Goal: Information Seeking & Learning: Check status

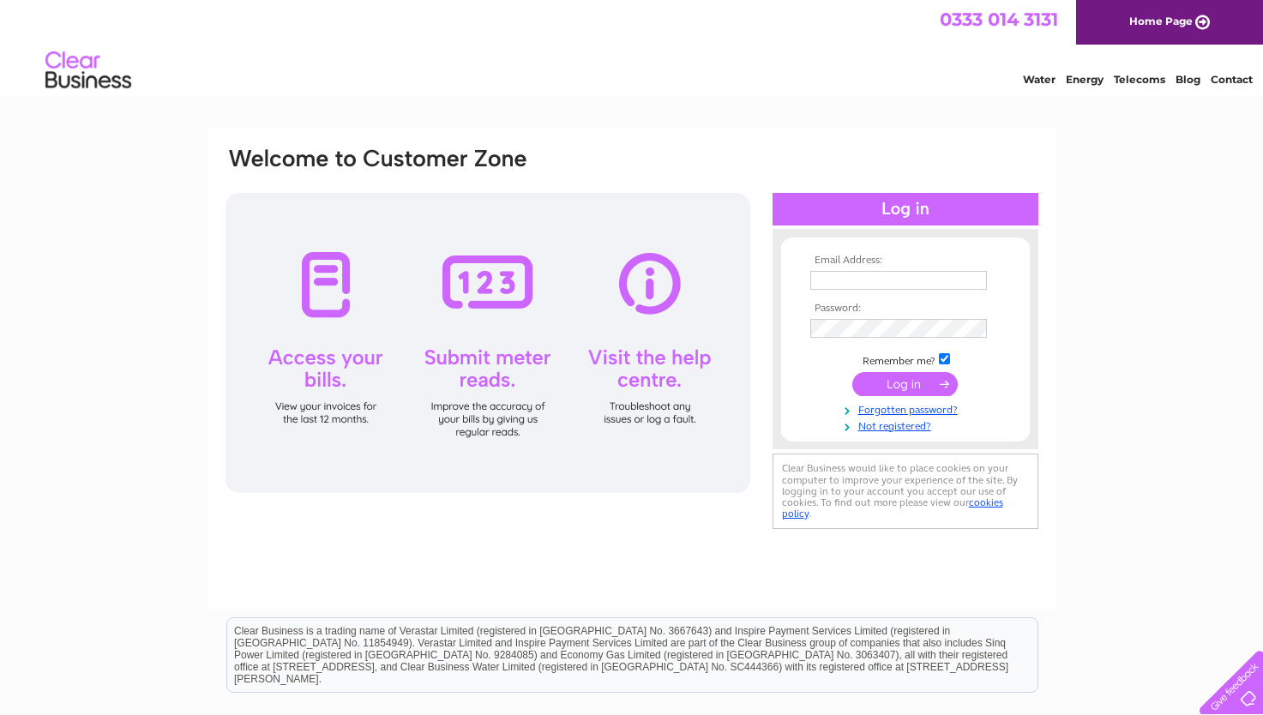
type input "monicafindlay1953@gmail.com"
click at [894, 389] on input "submit" at bounding box center [904, 384] width 105 height 24
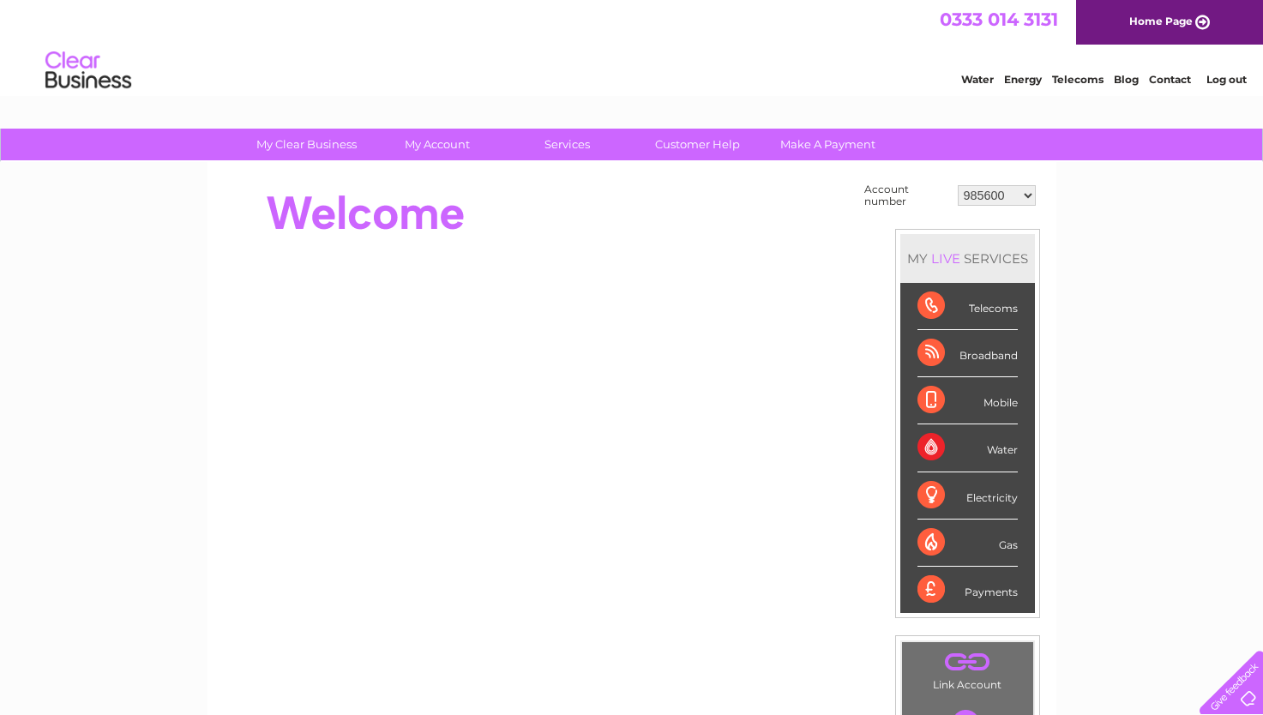
click at [1028, 196] on select "985600 30324150" at bounding box center [997, 195] width 78 height 21
select select "30324150"
click at [958, 185] on select "985600 30324150" at bounding box center [997, 195] width 78 height 21
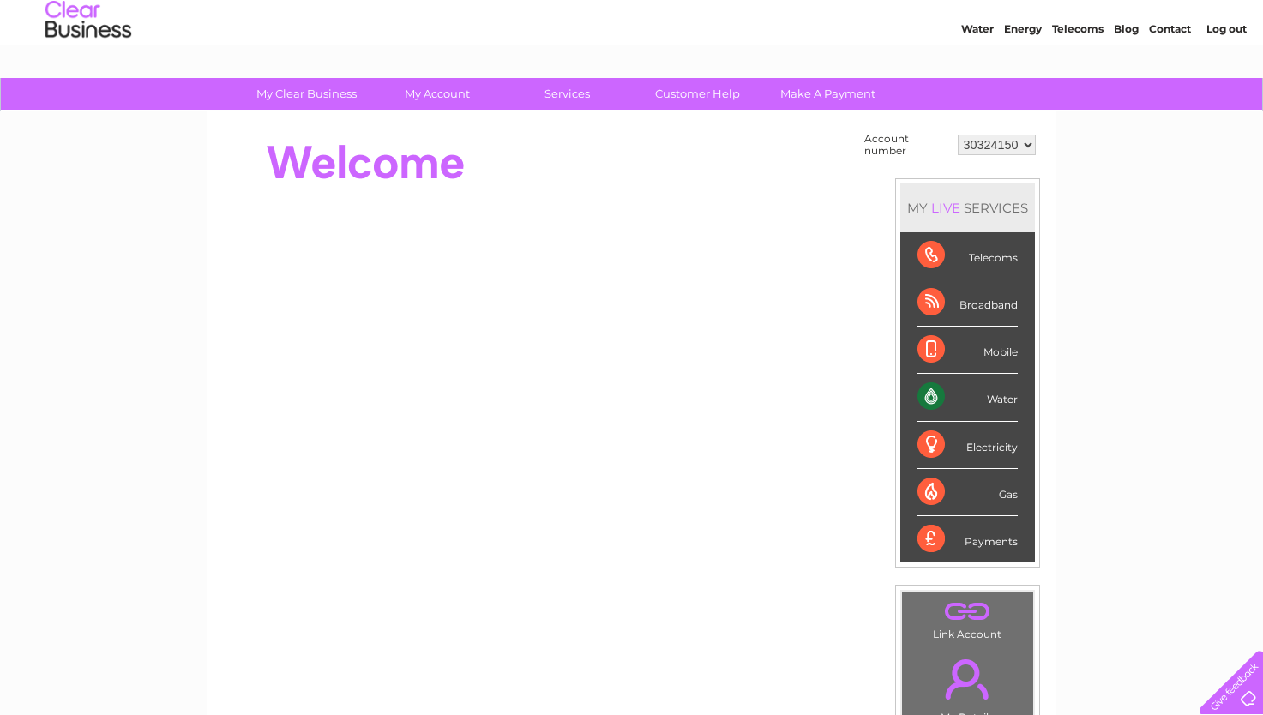
scroll to position [50, 0]
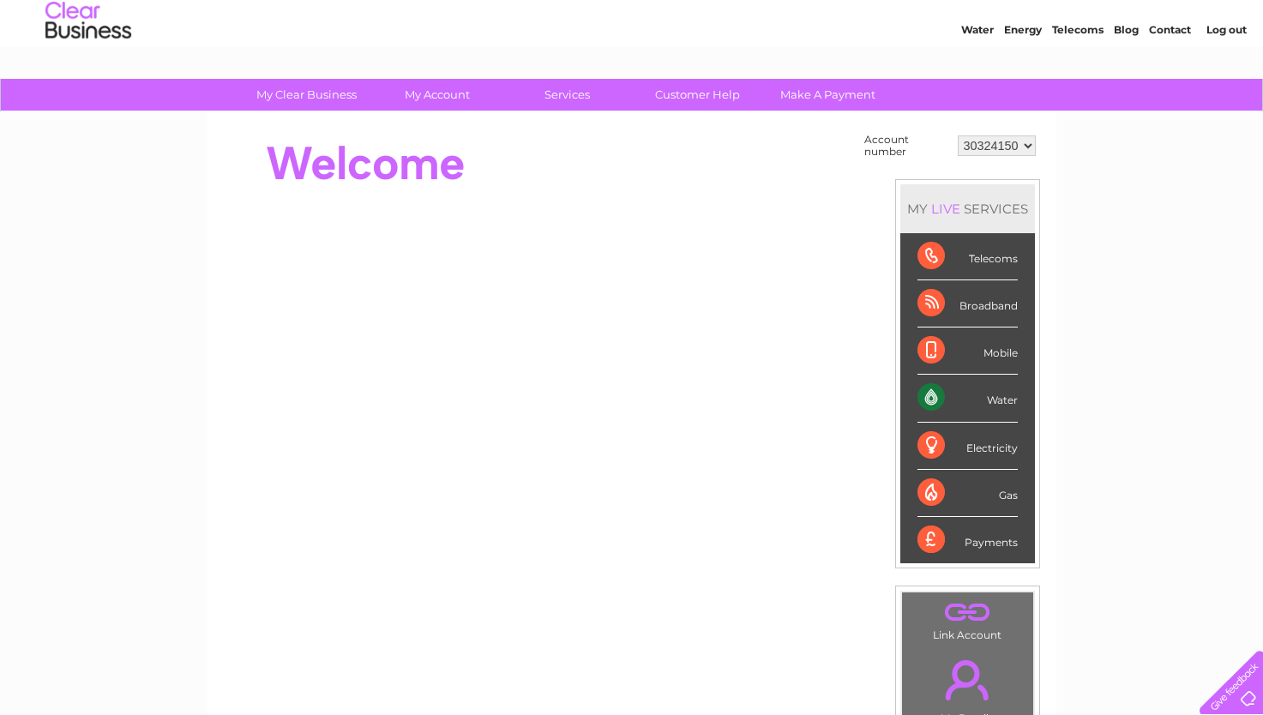
click at [993, 144] on select "985600 30324150" at bounding box center [997, 145] width 78 height 21
select select "985600"
click at [958, 135] on select "985600 30324150" at bounding box center [997, 145] width 78 height 21
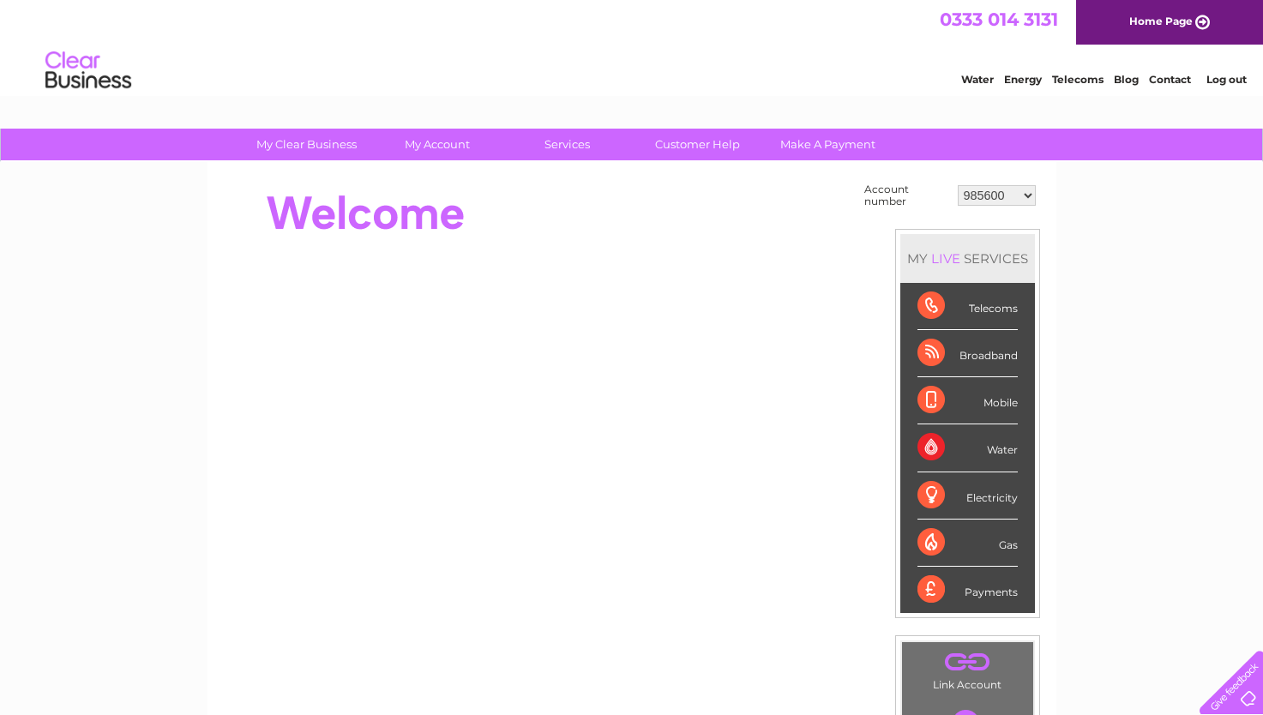
click at [1029, 196] on select "985600 30324150" at bounding box center [997, 195] width 78 height 21
select select "30324150"
click at [958, 185] on select "985600 30324150" at bounding box center [997, 195] width 78 height 21
click at [709, 142] on link "Customer Help" at bounding box center [697, 145] width 141 height 32
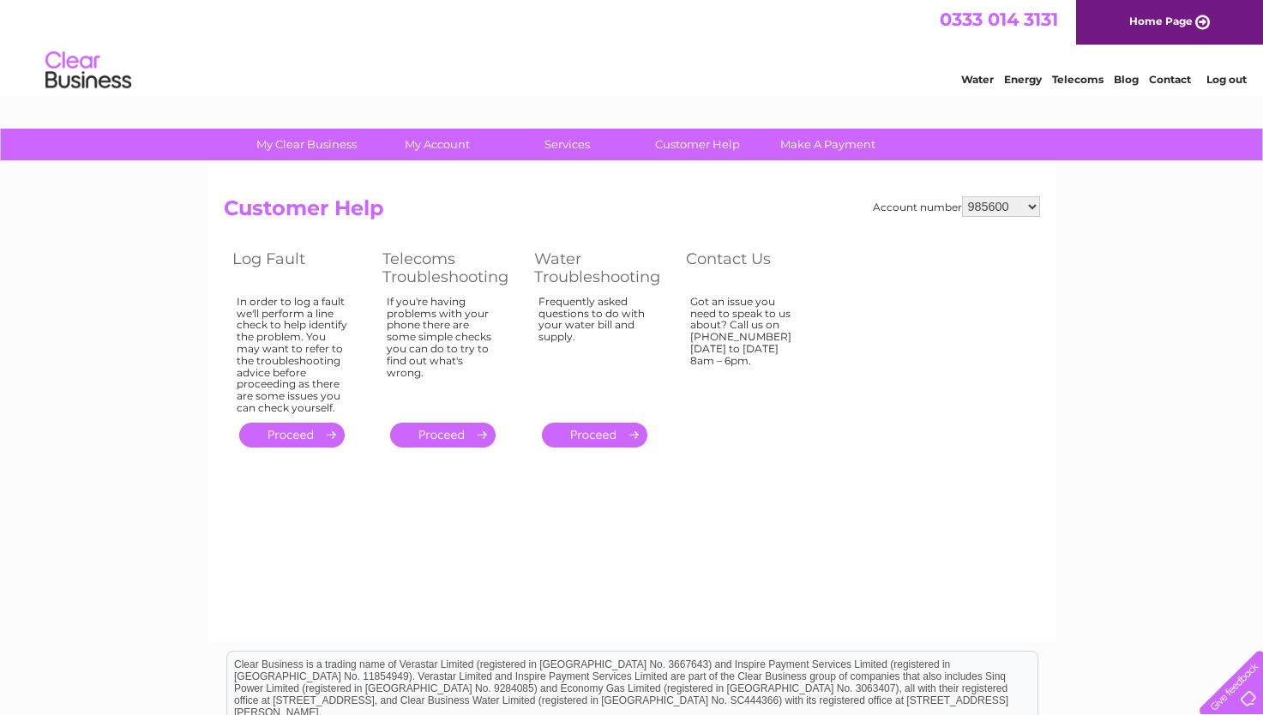
click at [1032, 205] on select "985600 30324150" at bounding box center [1001, 206] width 78 height 21
select select "30324150"
click at [962, 196] on select "985600 30324150" at bounding box center [1001, 206] width 78 height 21
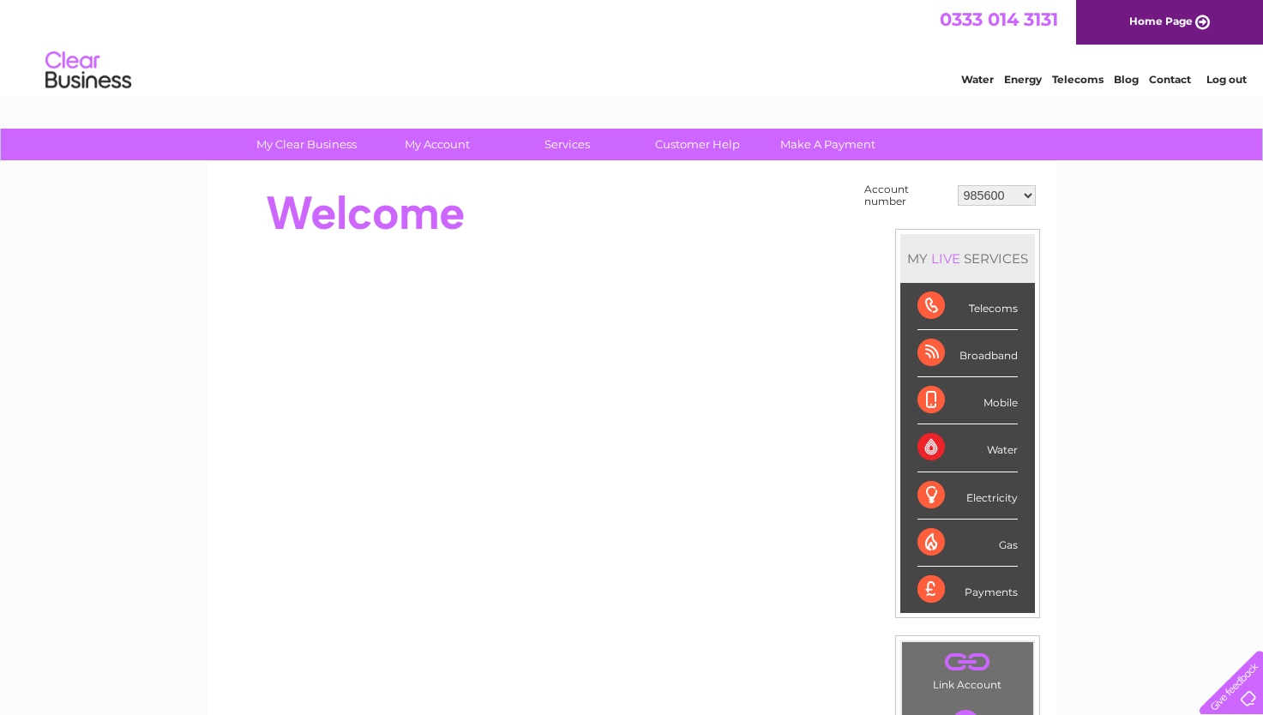
click at [924, 450] on div "Water" at bounding box center [968, 447] width 100 height 47
click at [936, 402] on div "Mobile" at bounding box center [968, 400] width 100 height 47
click at [943, 488] on div "Electricity" at bounding box center [968, 495] width 100 height 47
click at [935, 299] on div "Telecoms" at bounding box center [968, 306] width 100 height 47
click at [1028, 193] on select "985600 30324150" at bounding box center [997, 195] width 78 height 21
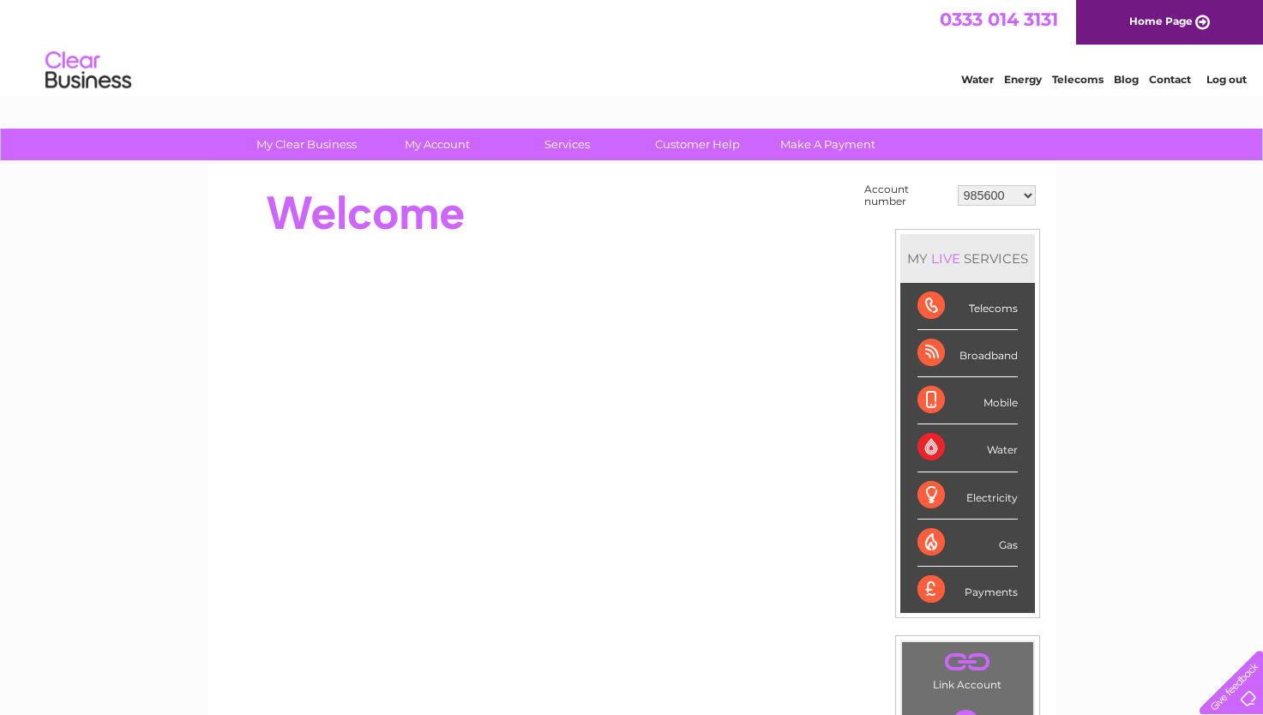
select select "30324150"
click at [958, 185] on select "985600 30324150" at bounding box center [997, 195] width 78 height 21
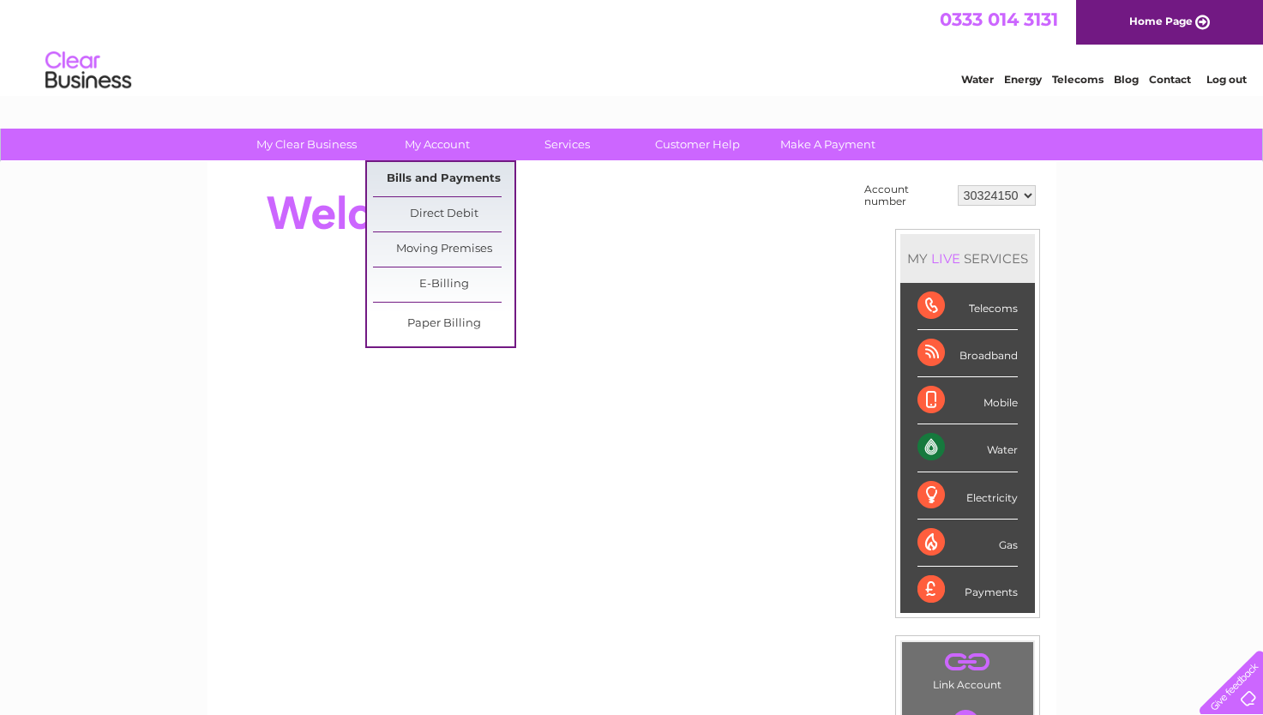
click at [423, 169] on link "Bills and Payments" at bounding box center [443, 179] width 141 height 34
click at [414, 175] on link "Bills and Payments" at bounding box center [443, 179] width 141 height 34
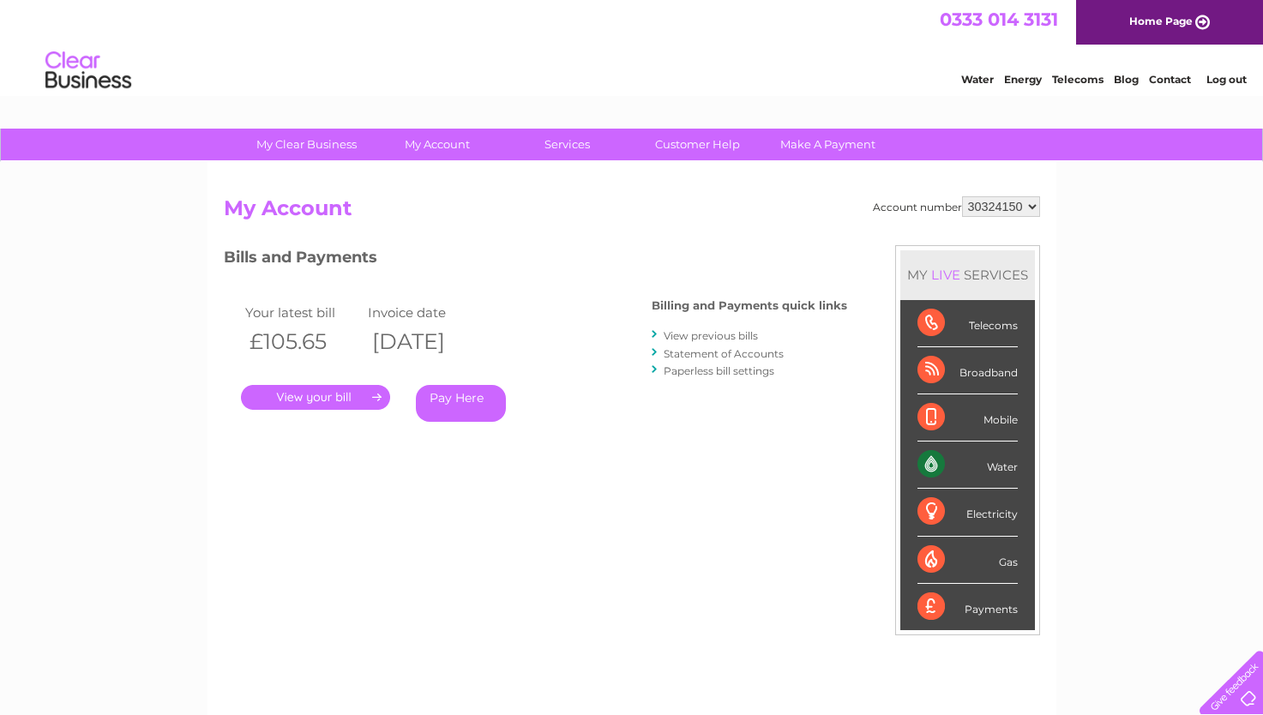
click at [310, 398] on link "." at bounding box center [315, 397] width 149 height 25
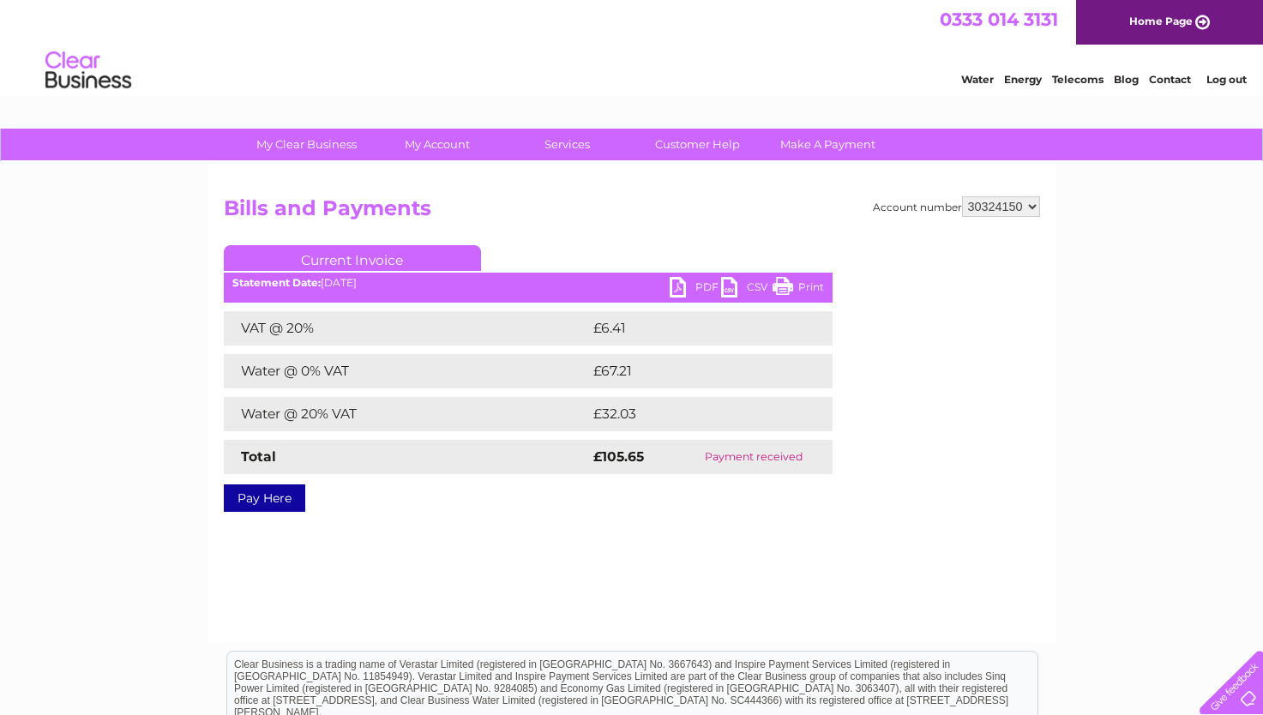
click at [388, 259] on link "Current Invoice" at bounding box center [352, 258] width 257 height 26
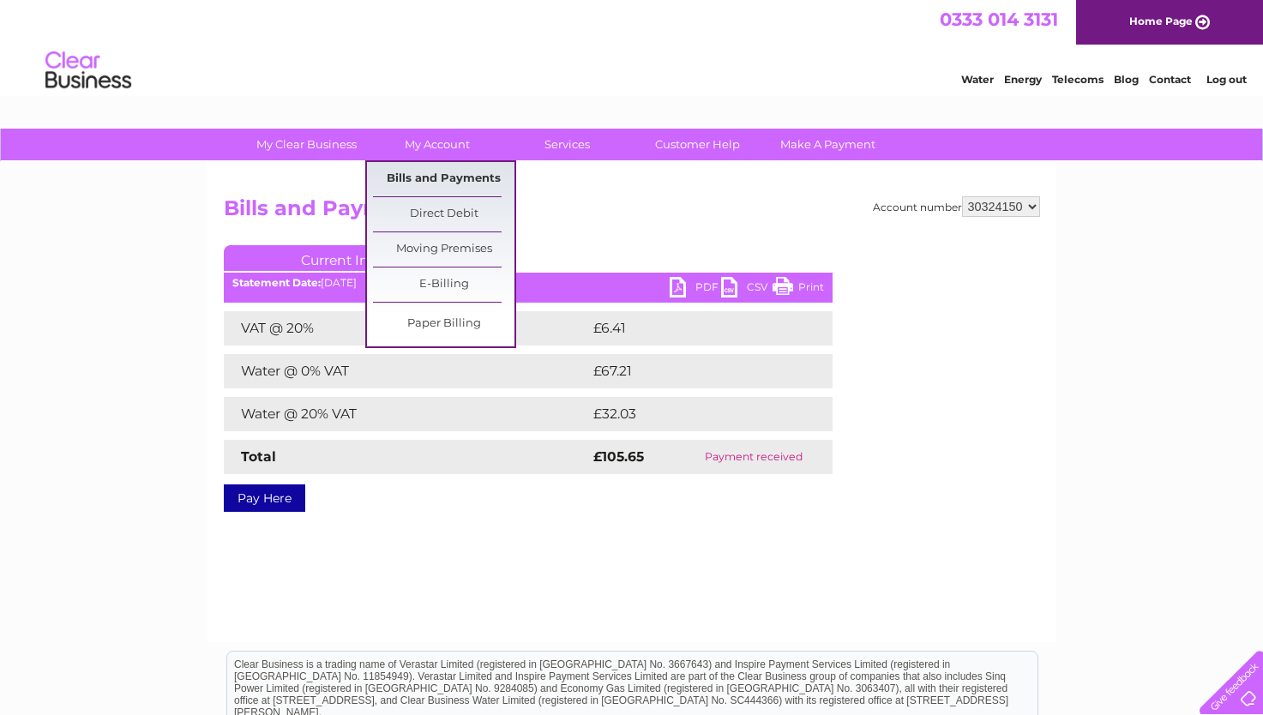
click at [434, 179] on link "Bills and Payments" at bounding box center [443, 179] width 141 height 34
click at [433, 172] on link "Bills and Payments" at bounding box center [443, 179] width 141 height 34
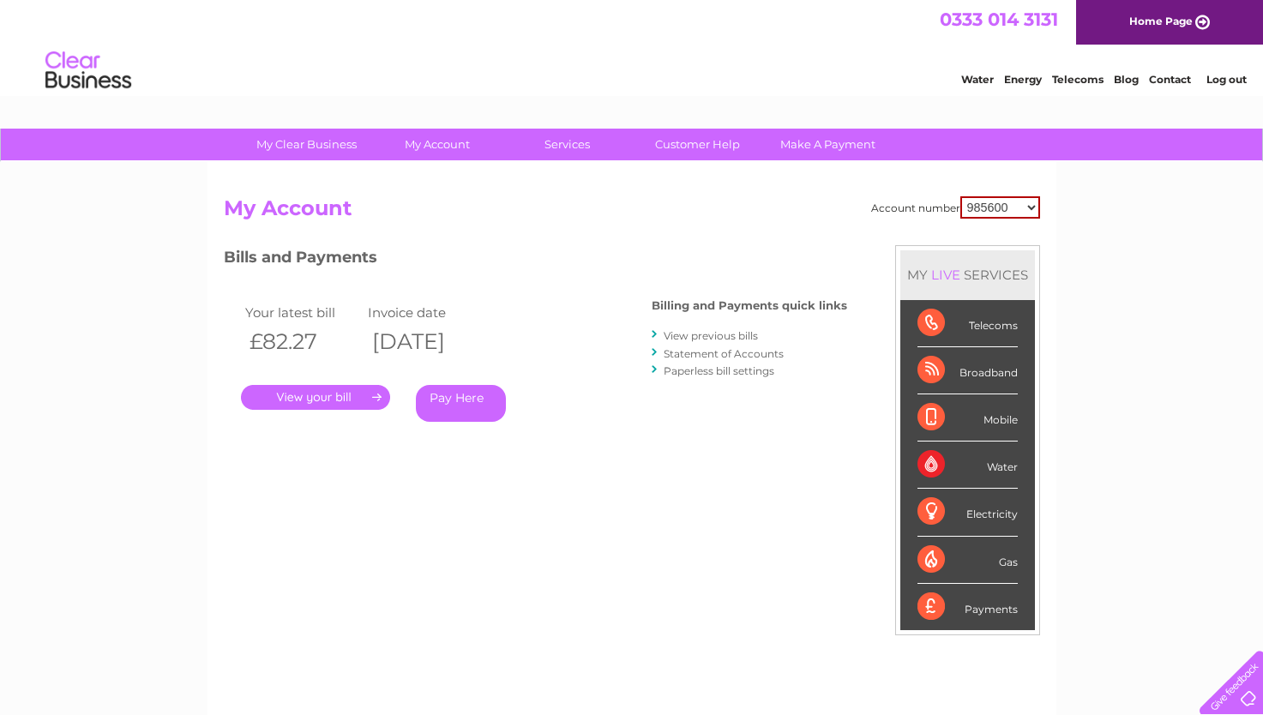
click at [667, 333] on link "View previous bills" at bounding box center [711, 335] width 94 height 13
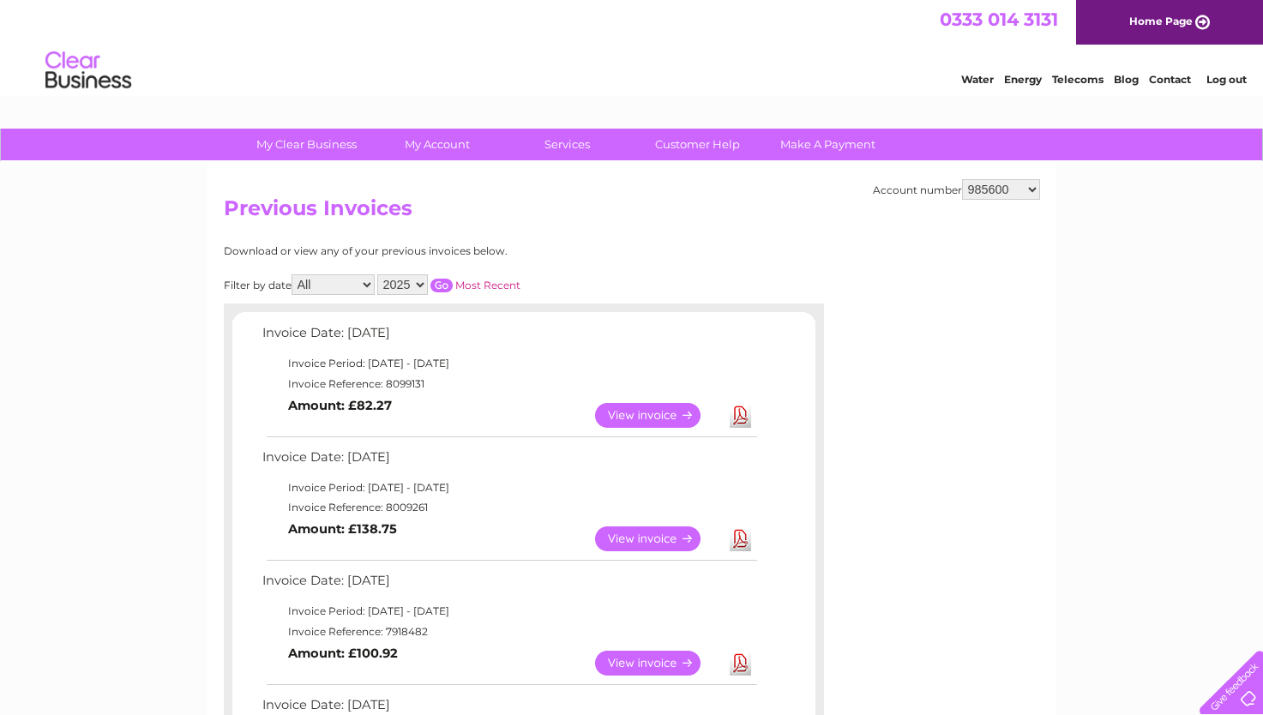
click at [616, 412] on link "View" at bounding box center [658, 415] width 126 height 25
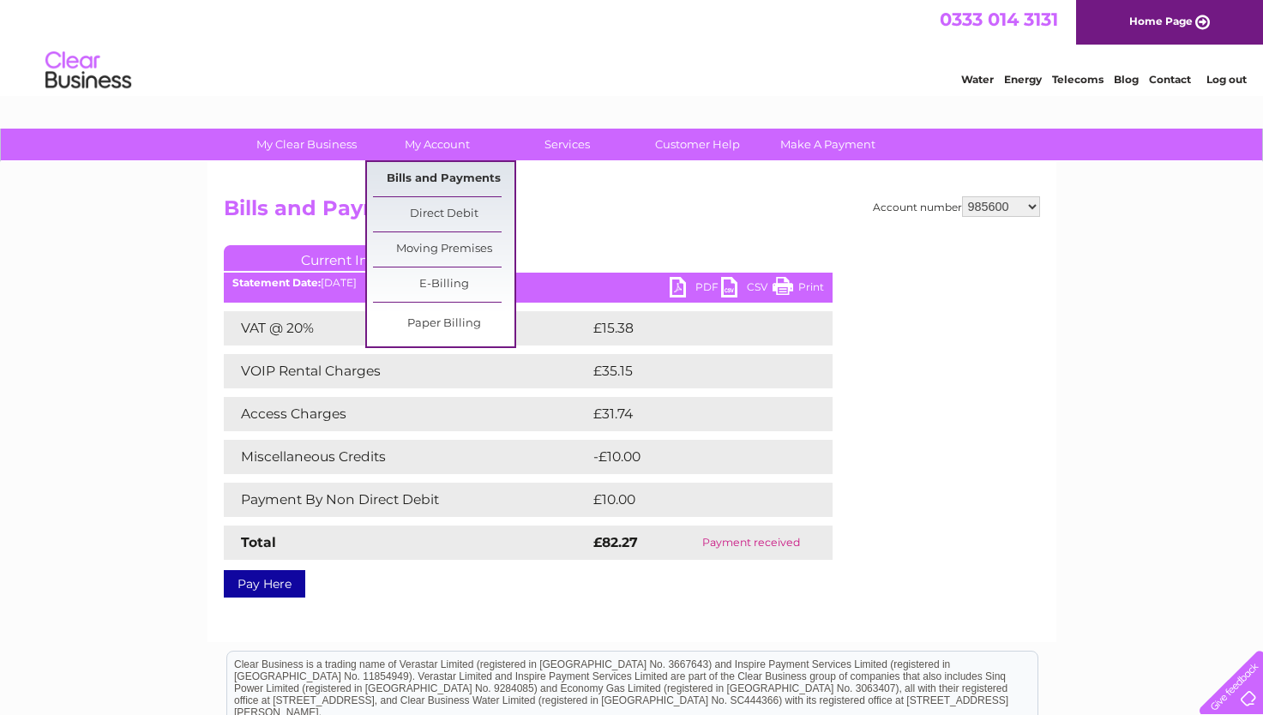
click at [442, 175] on link "Bills and Payments" at bounding box center [443, 179] width 141 height 34
click at [425, 177] on link "Bills and Payments" at bounding box center [443, 179] width 141 height 34
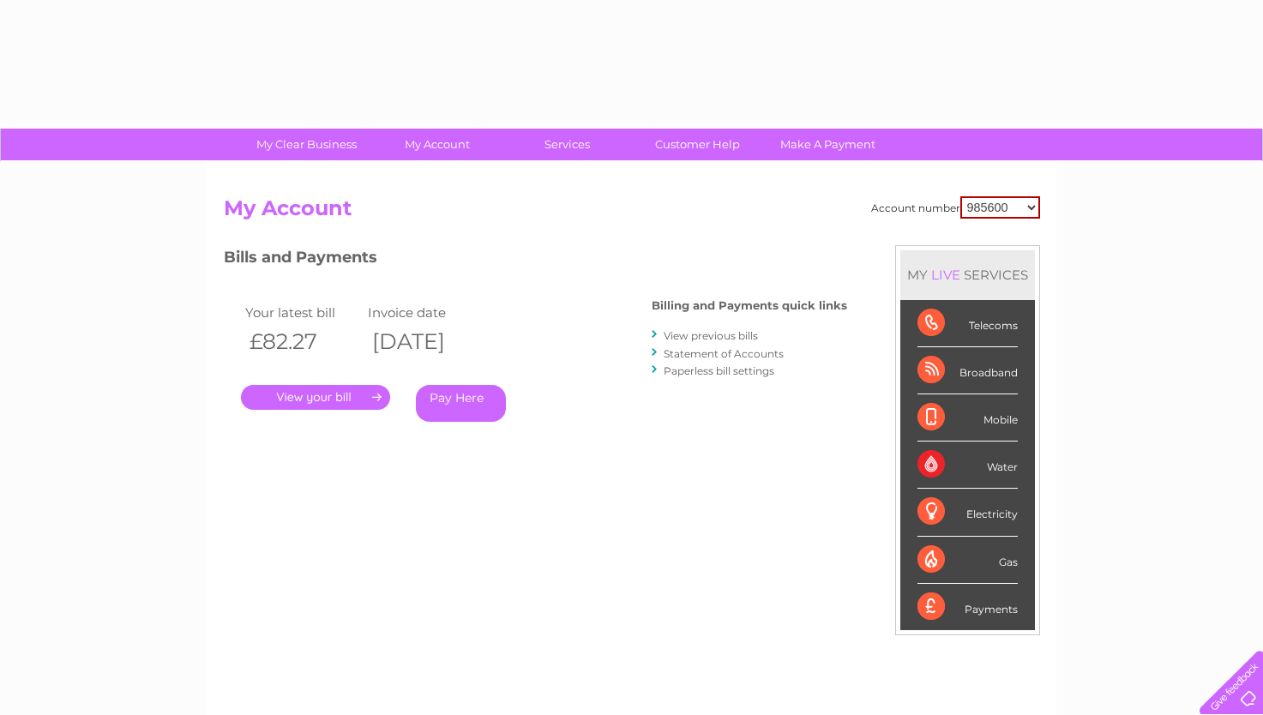
click at [724, 337] on link "View previous bills" at bounding box center [711, 335] width 94 height 13
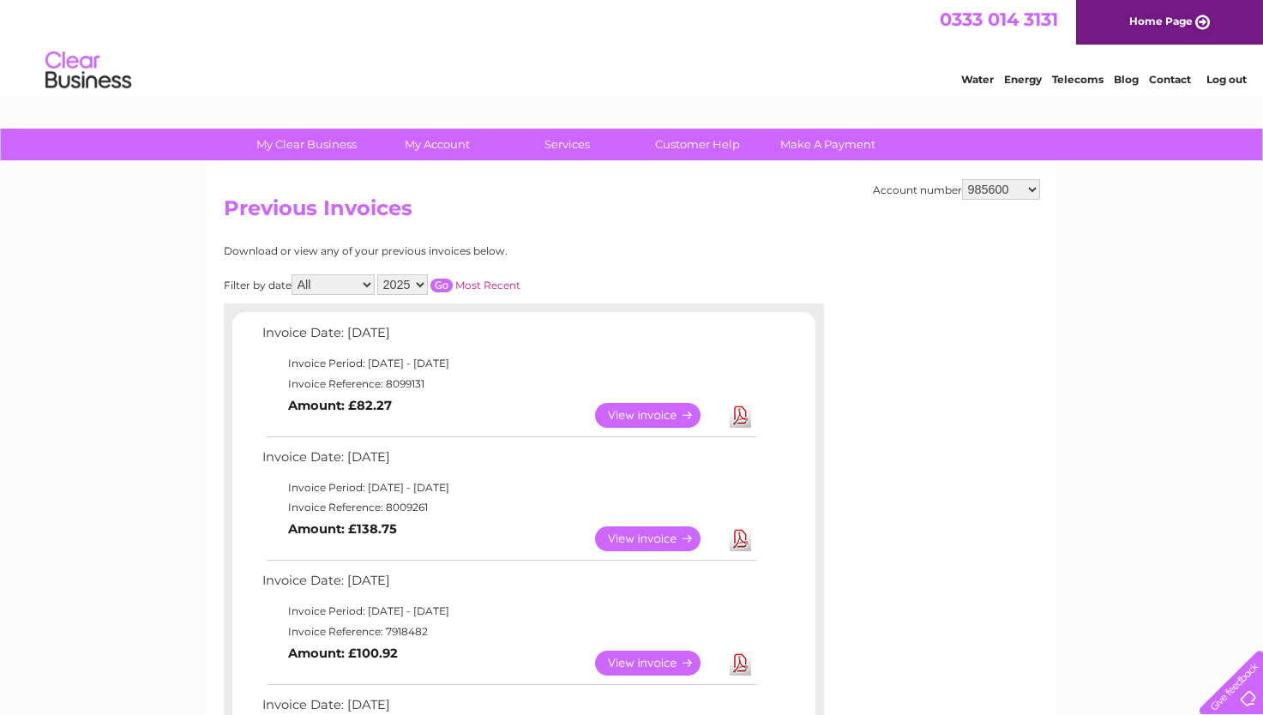
click at [654, 535] on link "View" at bounding box center [658, 539] width 126 height 25
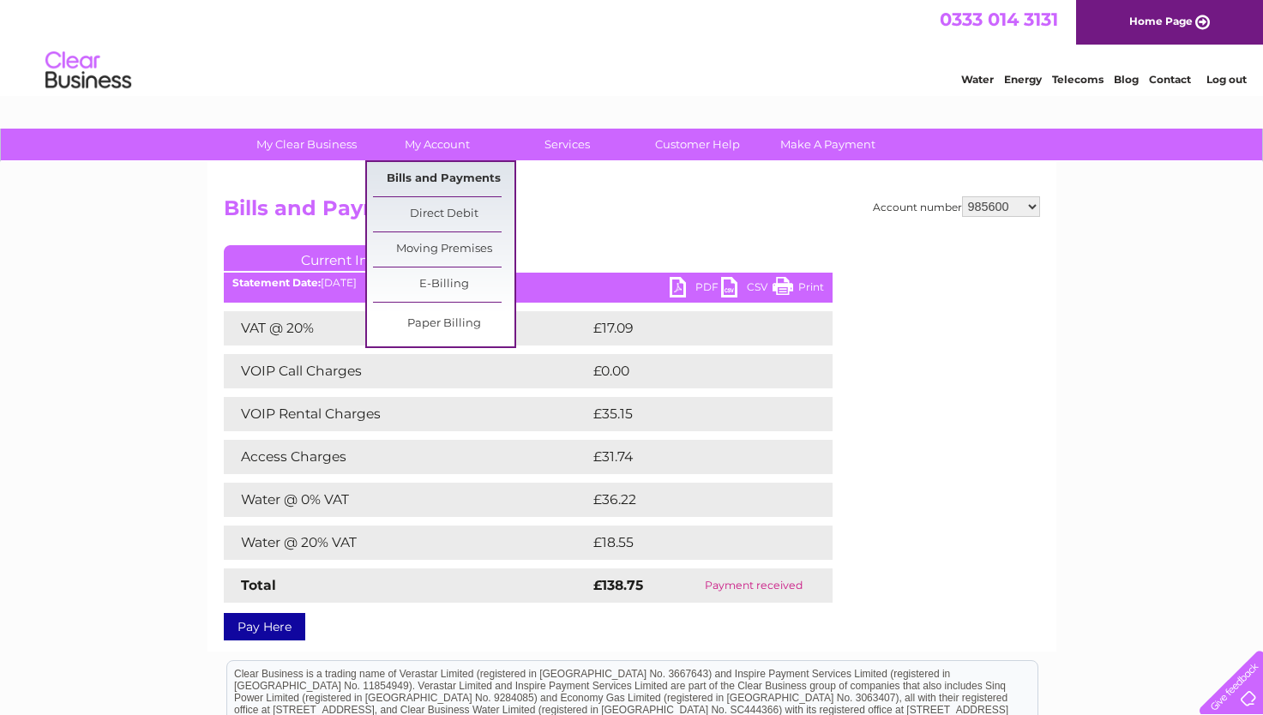
click at [419, 179] on link "Bills and Payments" at bounding box center [443, 179] width 141 height 34
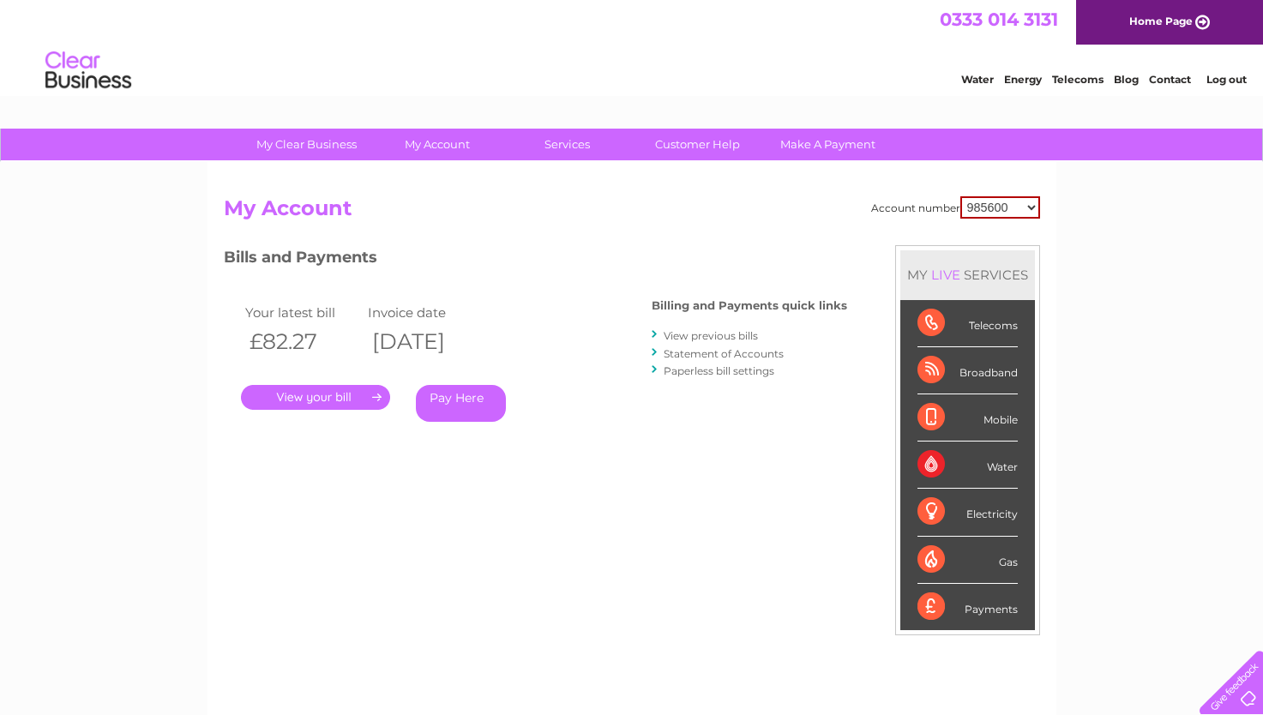
click at [679, 336] on link "View previous bills" at bounding box center [711, 335] width 94 height 13
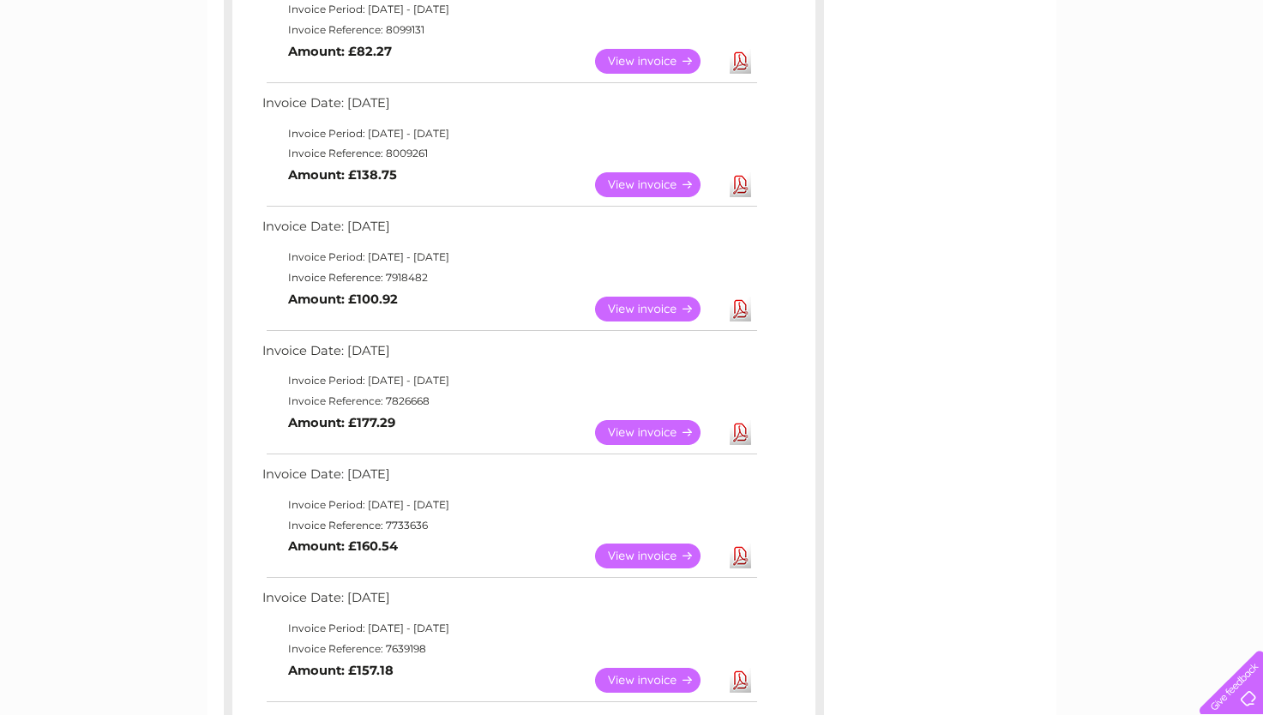
scroll to position [400, 0]
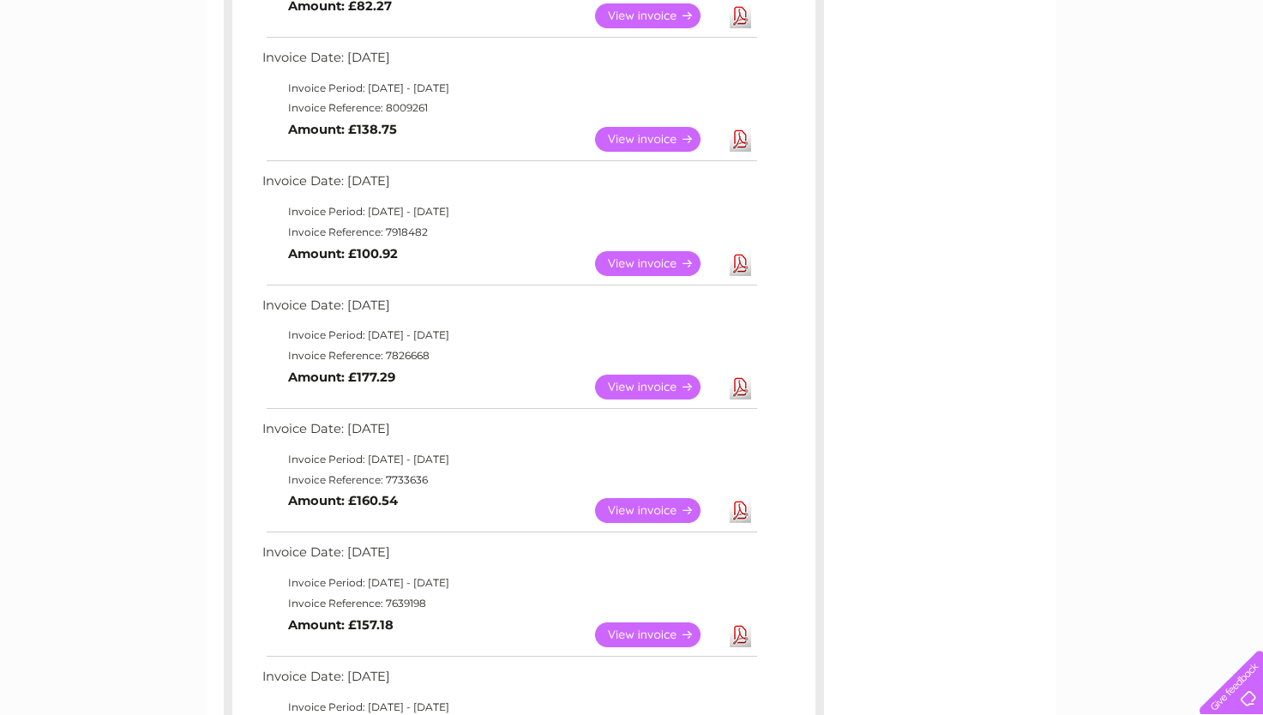
click at [376, 373] on b "Amount: £177.29" at bounding box center [341, 377] width 107 height 15
click at [741, 388] on link "Download" at bounding box center [740, 387] width 21 height 25
click at [649, 390] on link "View" at bounding box center [658, 387] width 126 height 25
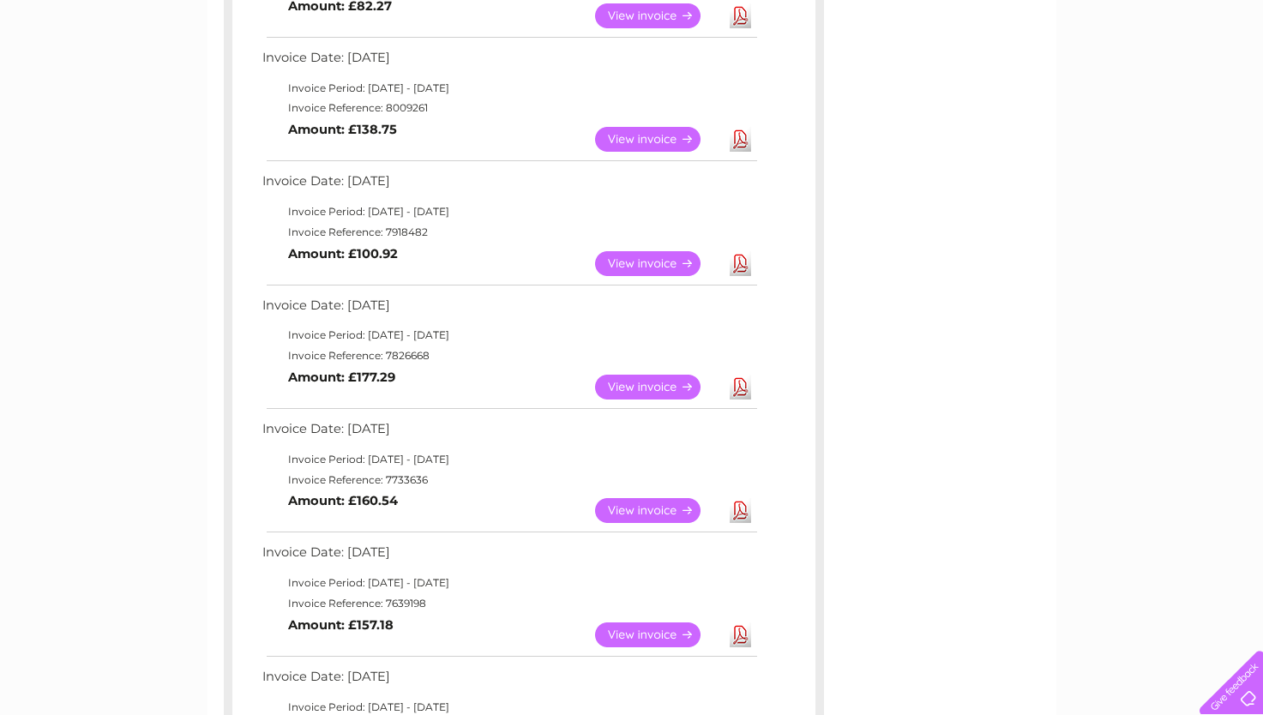
click at [435, 371] on td "View Download Amount: £177.29" at bounding box center [509, 387] width 502 height 42
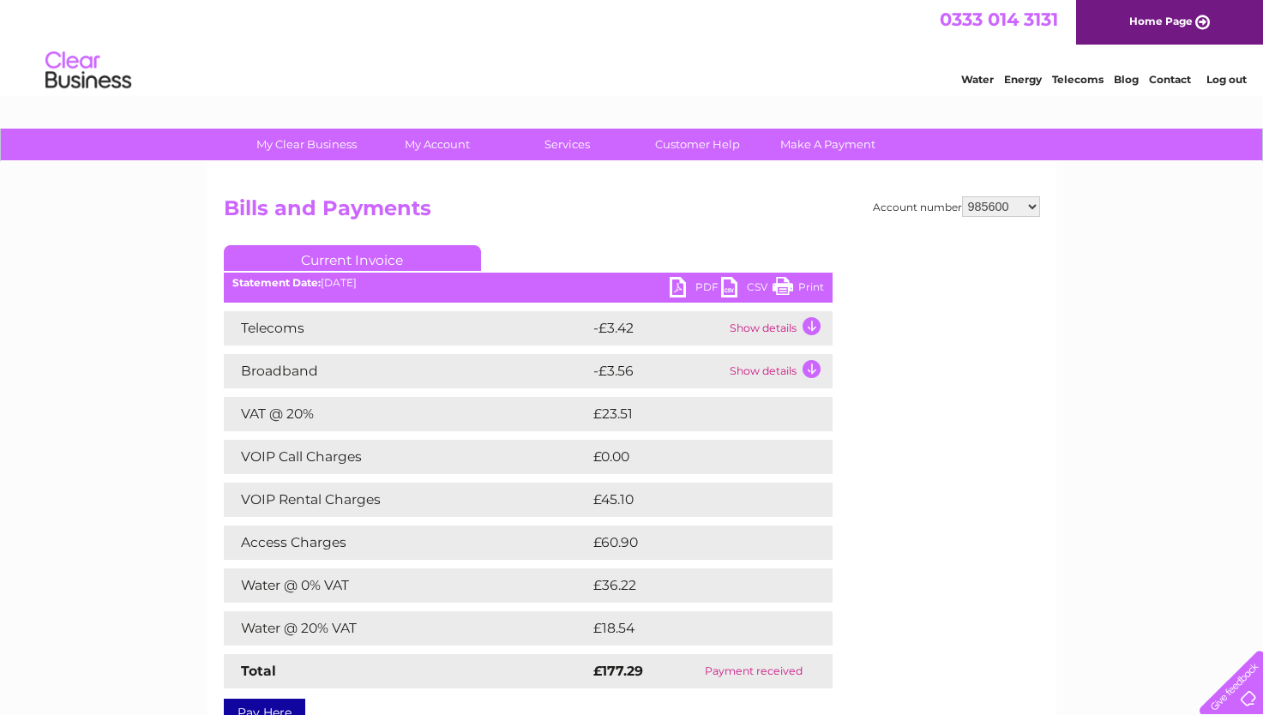
click at [761, 330] on td "Show details" at bounding box center [778, 328] width 107 height 34
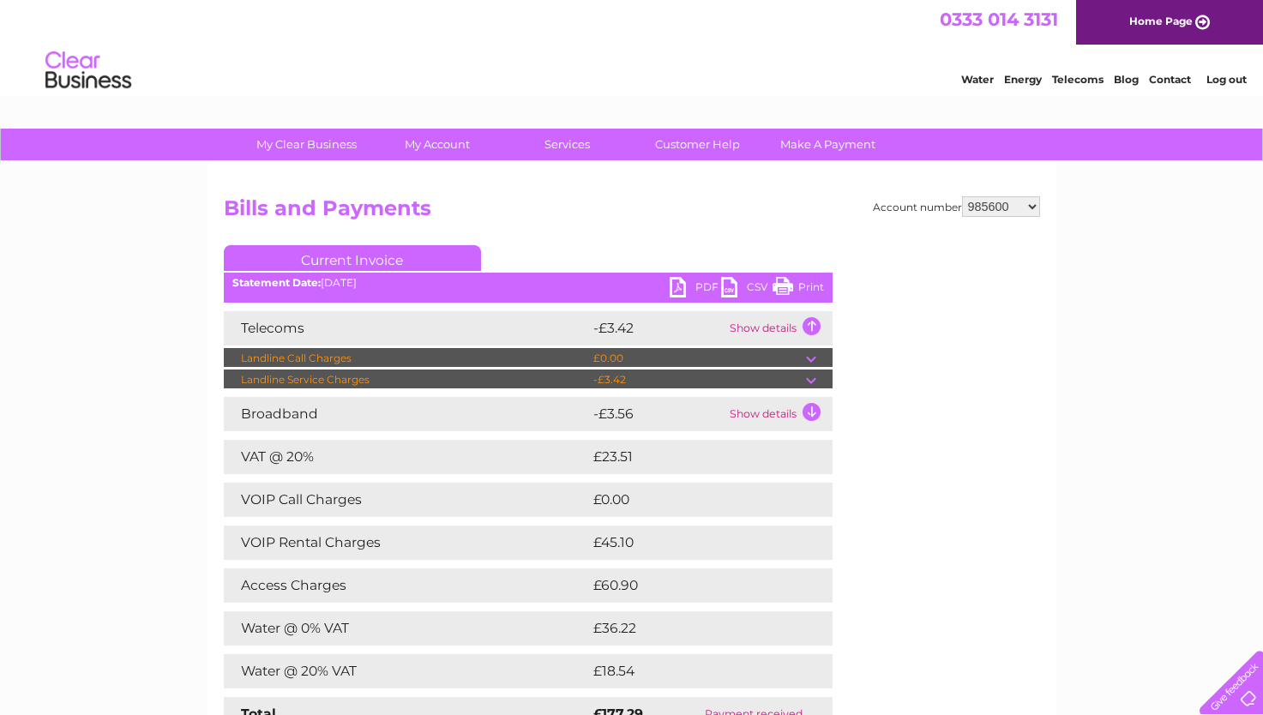
click at [761, 330] on td "Show details" at bounding box center [778, 328] width 107 height 34
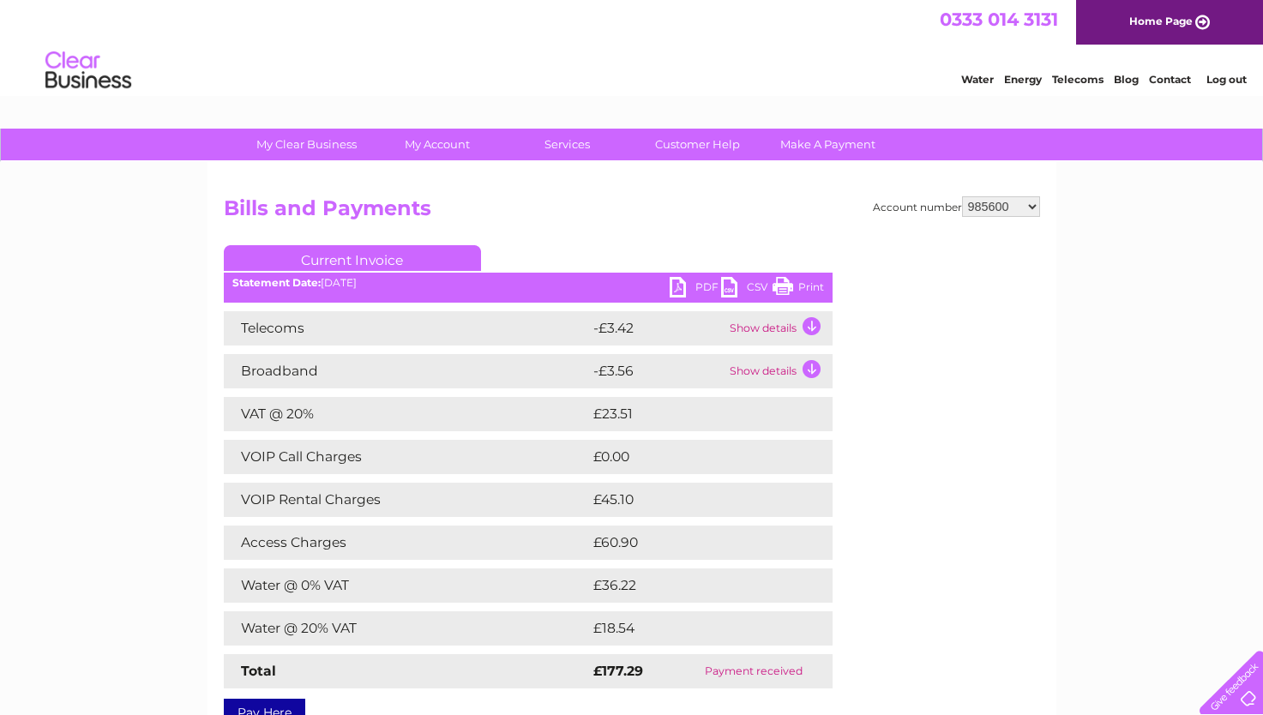
click at [746, 376] on td "Show details" at bounding box center [778, 371] width 107 height 34
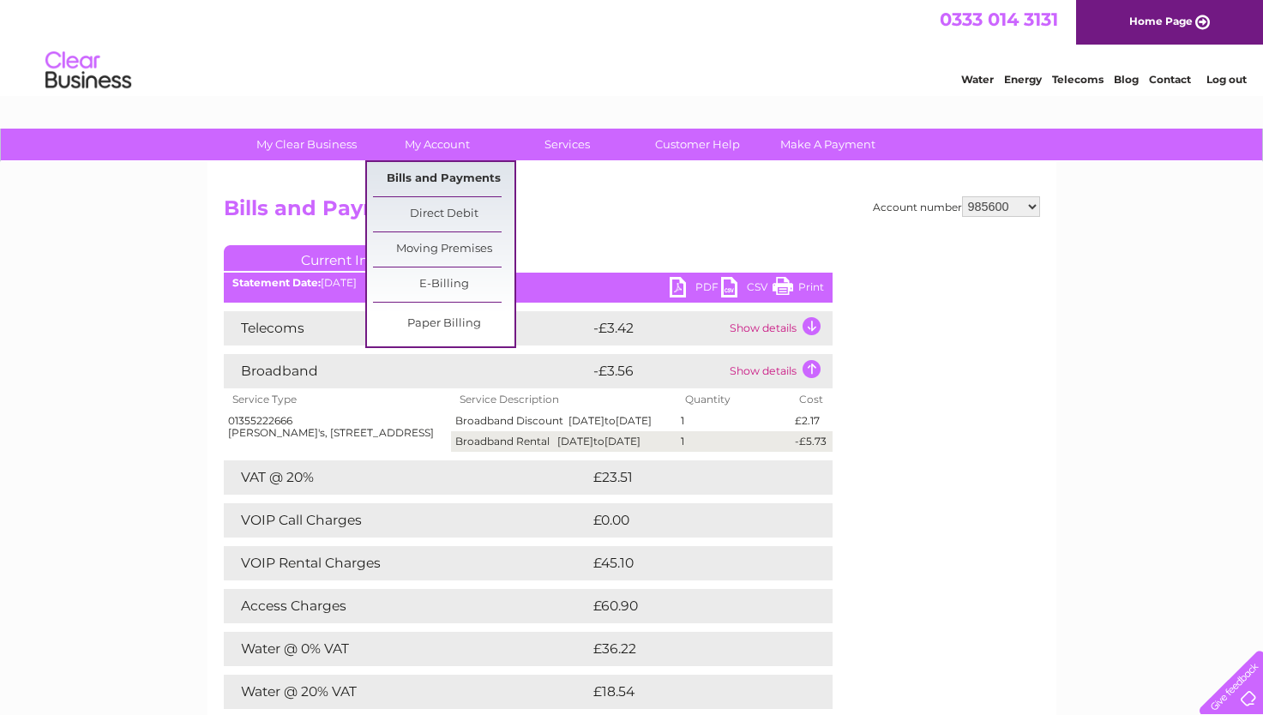
click at [447, 179] on link "Bills and Payments" at bounding box center [443, 179] width 141 height 34
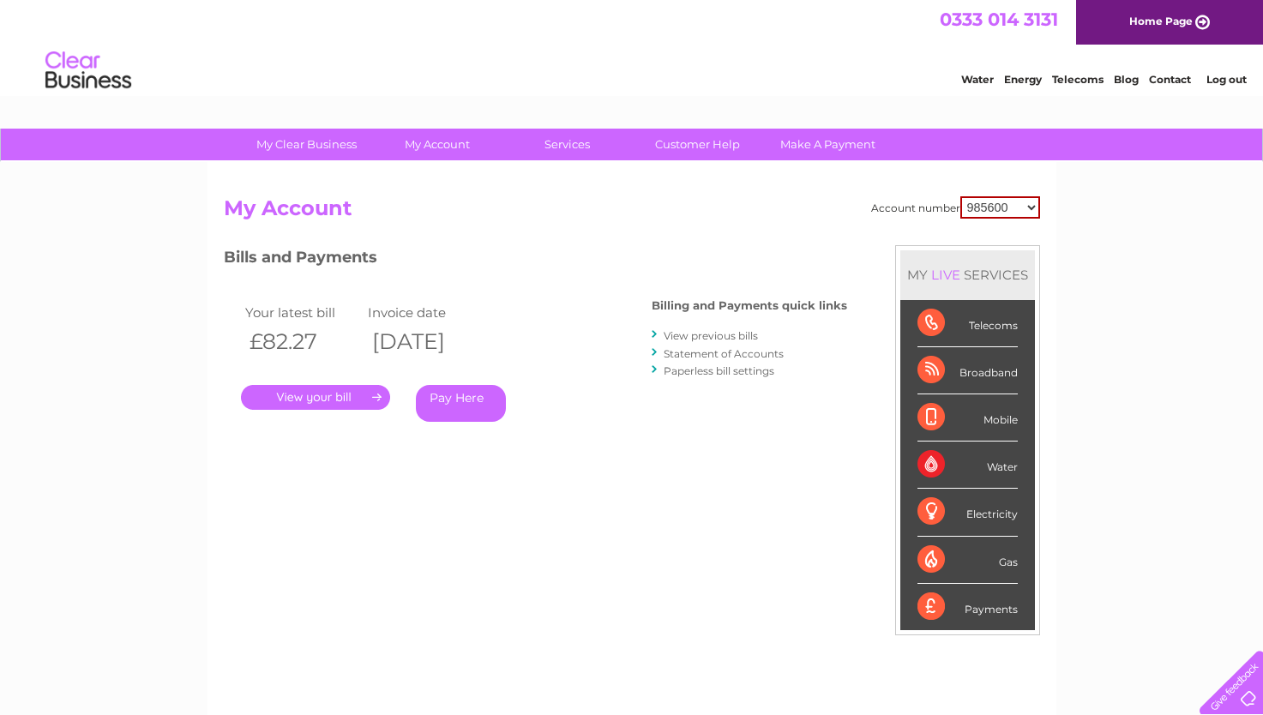
click at [677, 335] on link "View previous bills" at bounding box center [711, 335] width 94 height 13
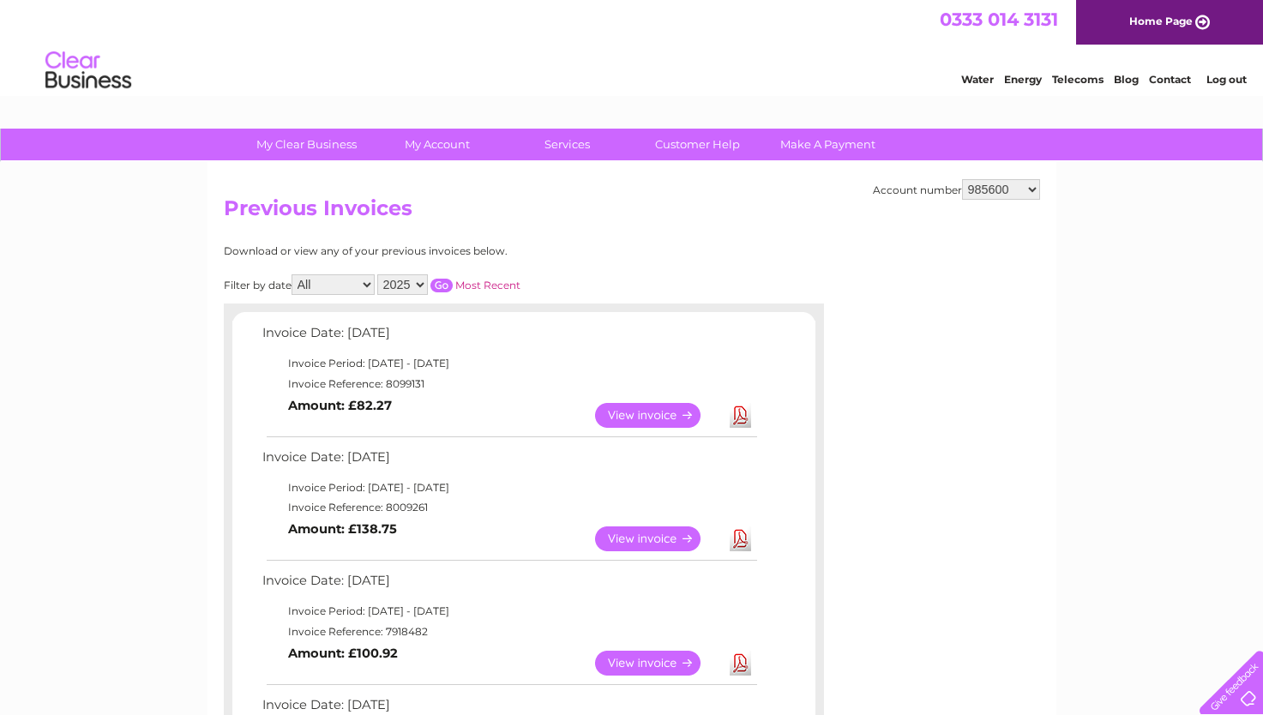
click at [658, 533] on link "View" at bounding box center [658, 539] width 126 height 25
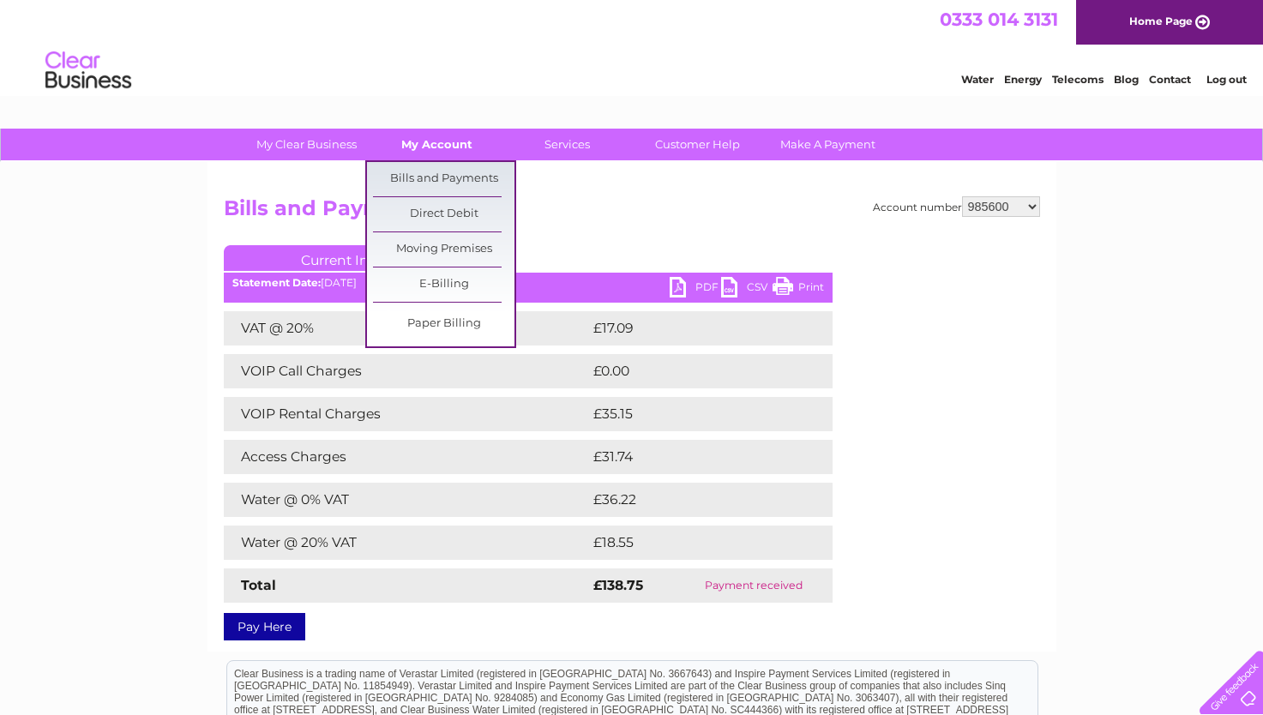
click at [427, 144] on link "My Account" at bounding box center [436, 145] width 141 height 32
click at [416, 176] on link "Bills and Payments" at bounding box center [443, 179] width 141 height 34
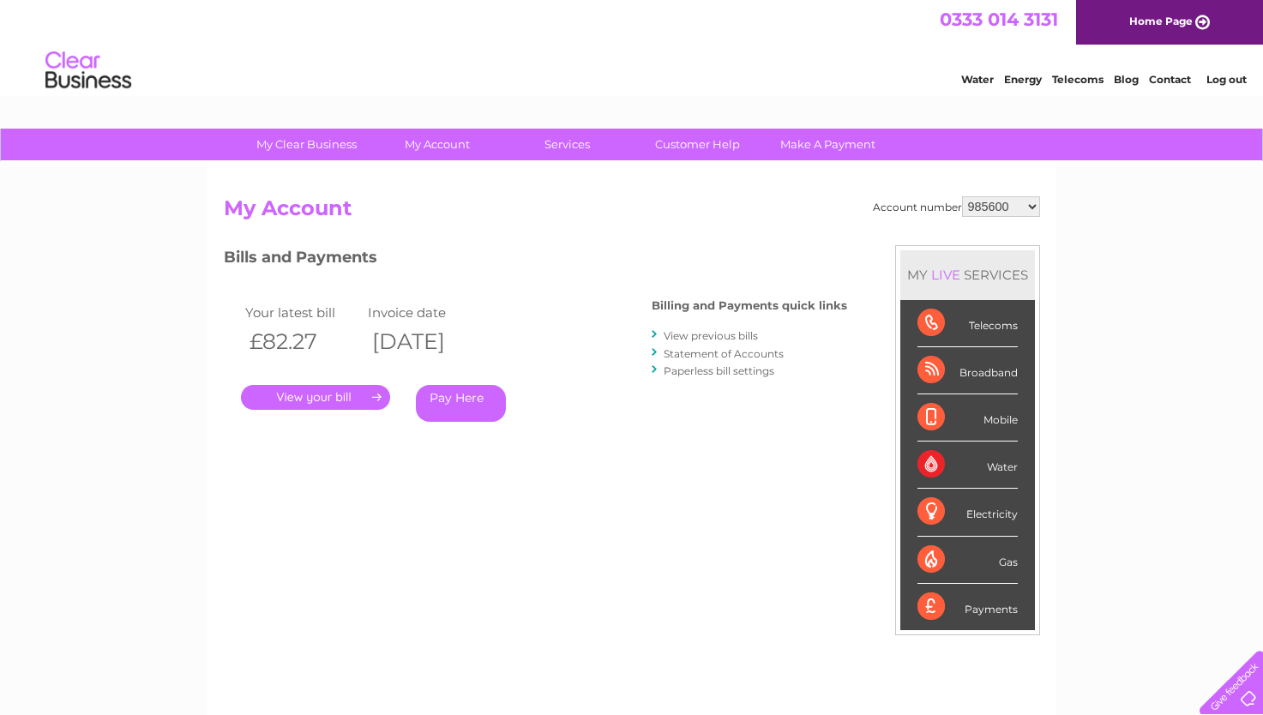
click at [697, 334] on link "View previous bills" at bounding box center [711, 335] width 94 height 13
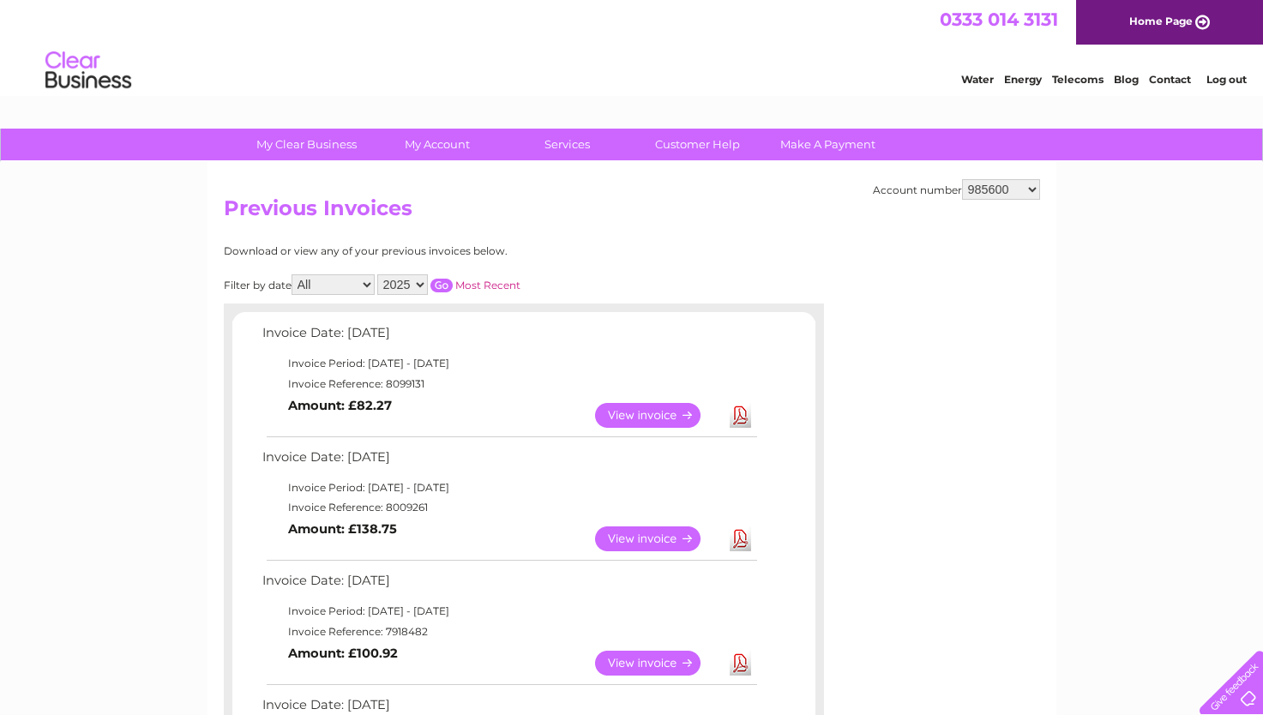
click at [647, 656] on link "View" at bounding box center [658, 663] width 126 height 25
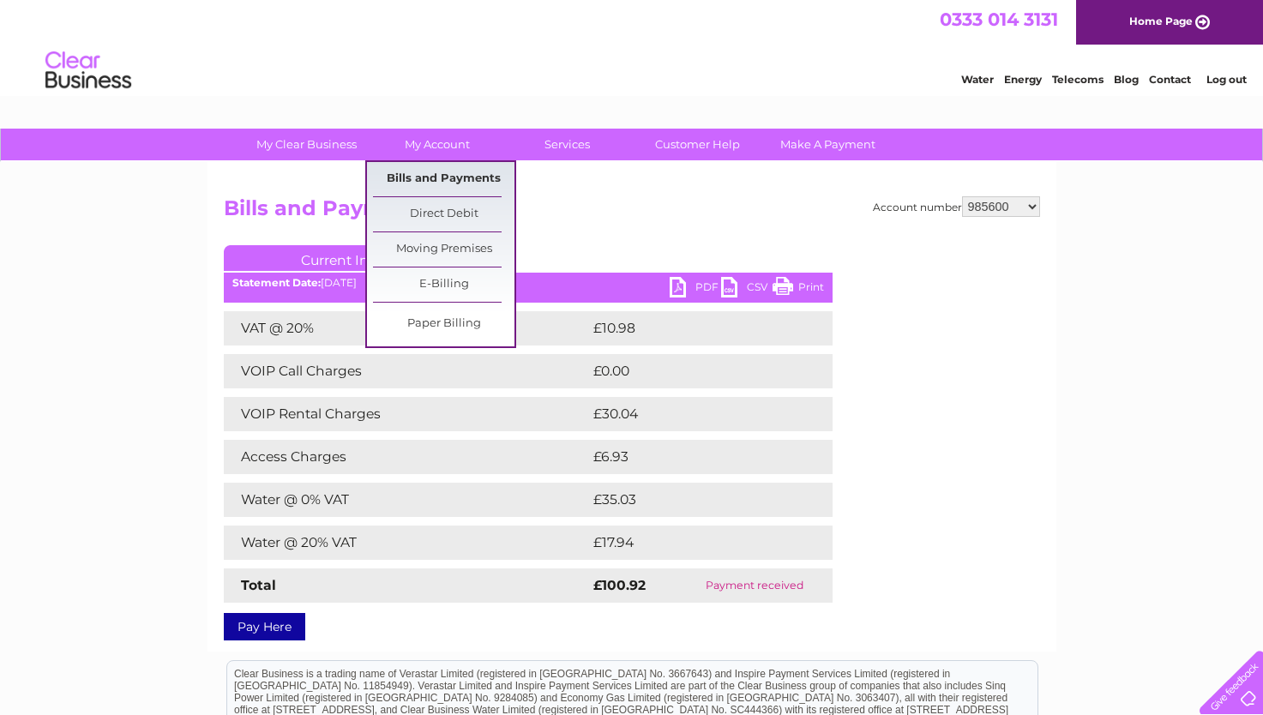
click at [443, 173] on link "Bills and Payments" at bounding box center [443, 179] width 141 height 34
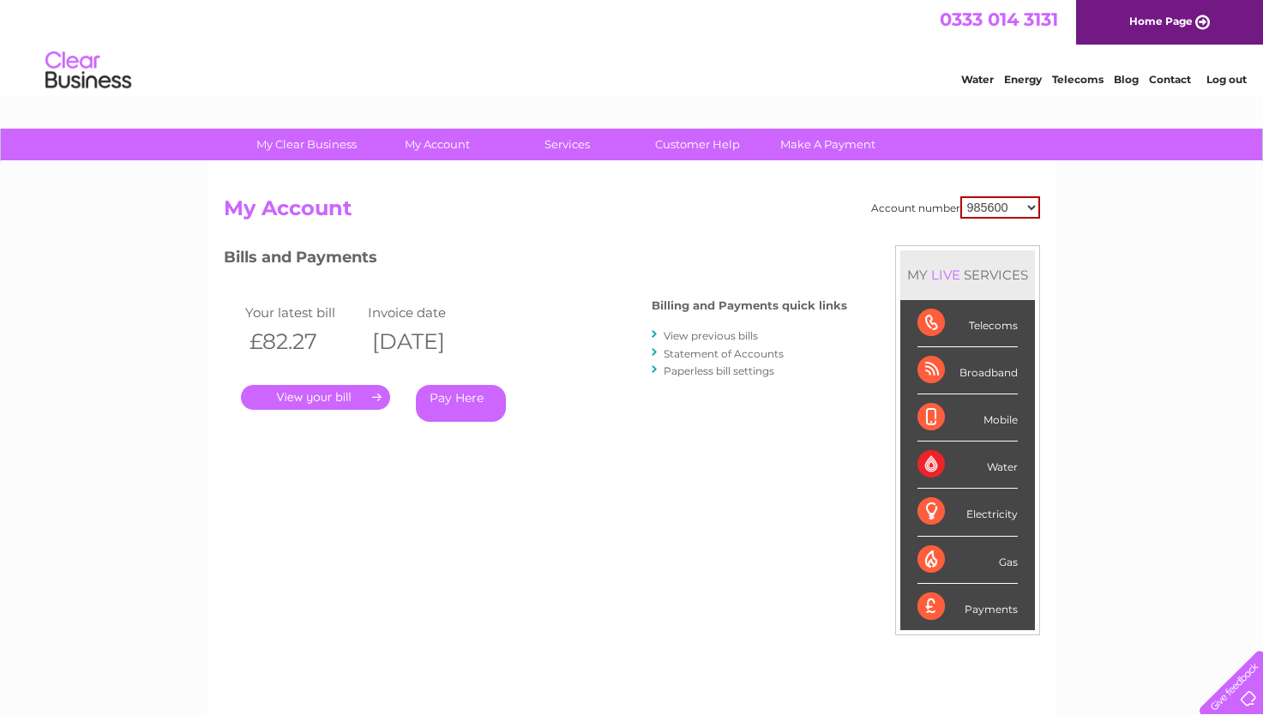
click at [341, 404] on link "." at bounding box center [315, 397] width 149 height 25
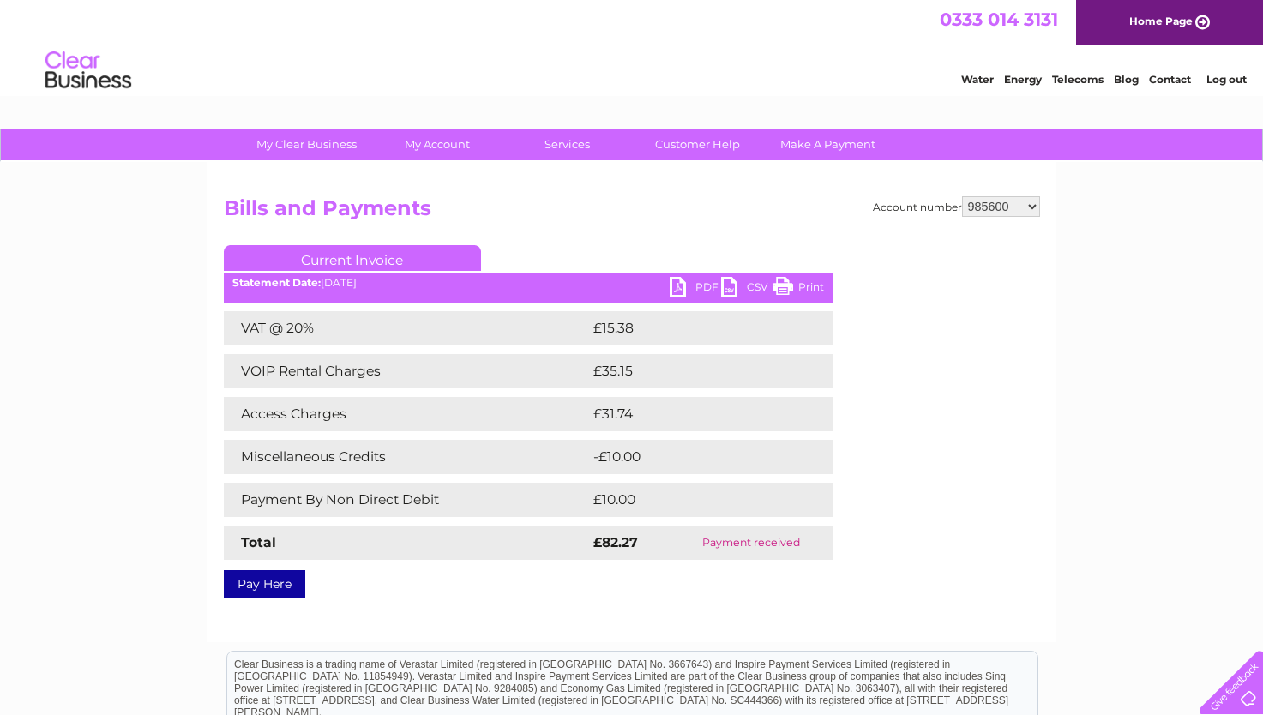
click at [1031, 204] on select "985600 30324150" at bounding box center [1001, 206] width 78 height 21
select select "30324150"
click at [962, 196] on select "985600 30324150" at bounding box center [1001, 206] width 78 height 21
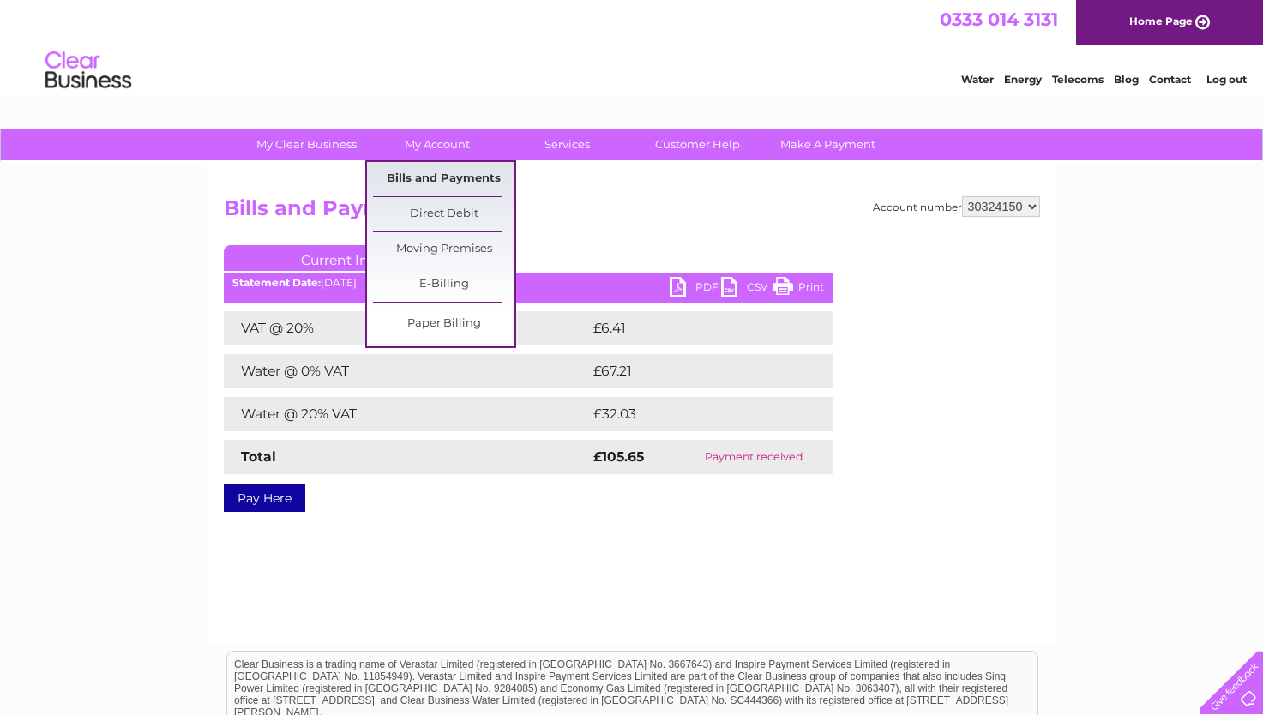
click at [420, 178] on link "Bills and Payments" at bounding box center [443, 179] width 141 height 34
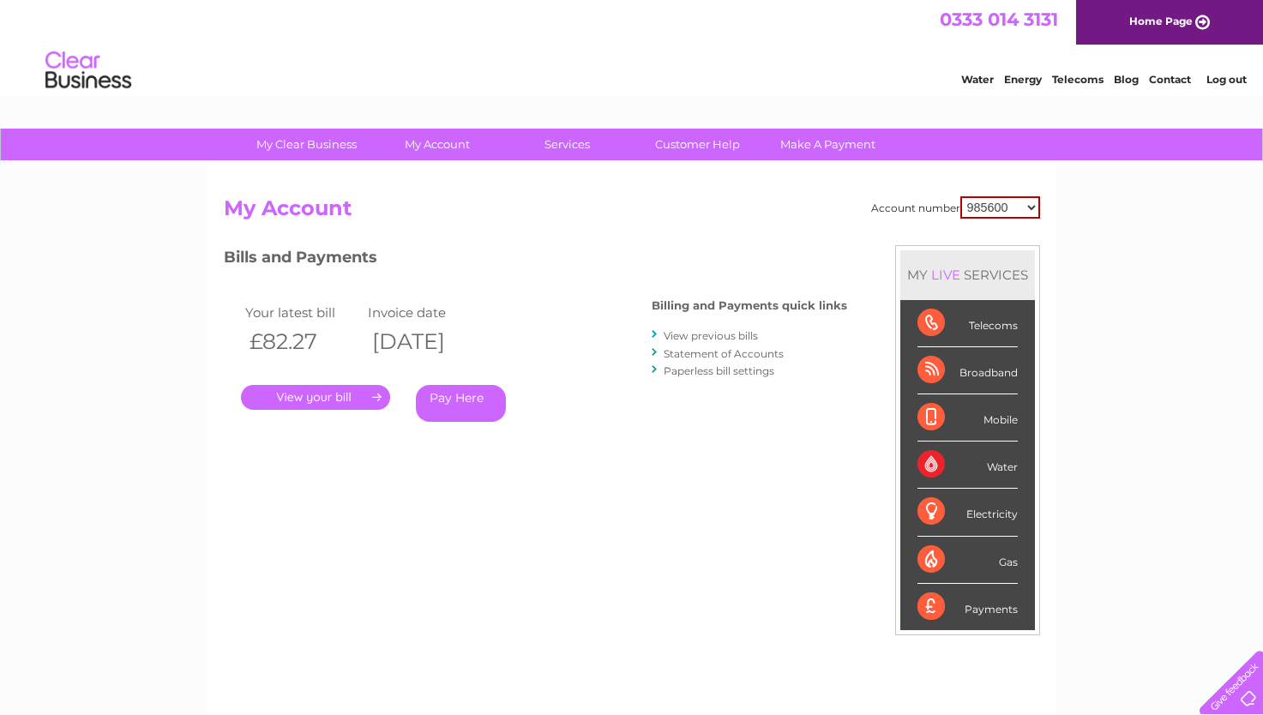
click at [680, 339] on link "View previous bills" at bounding box center [711, 335] width 94 height 13
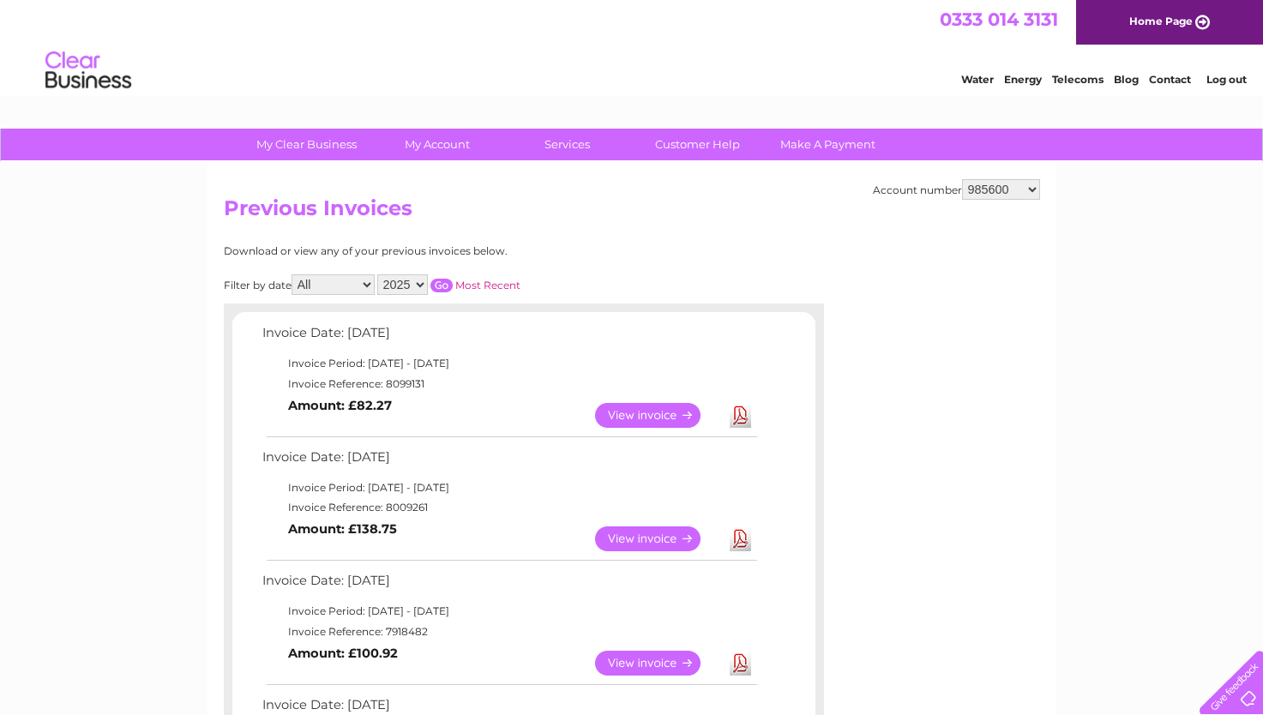
click at [1034, 190] on select "985600 30324150" at bounding box center [1001, 189] width 78 height 21
select select "30324150"
click at [962, 179] on select "985600 30324150" at bounding box center [1001, 189] width 78 height 21
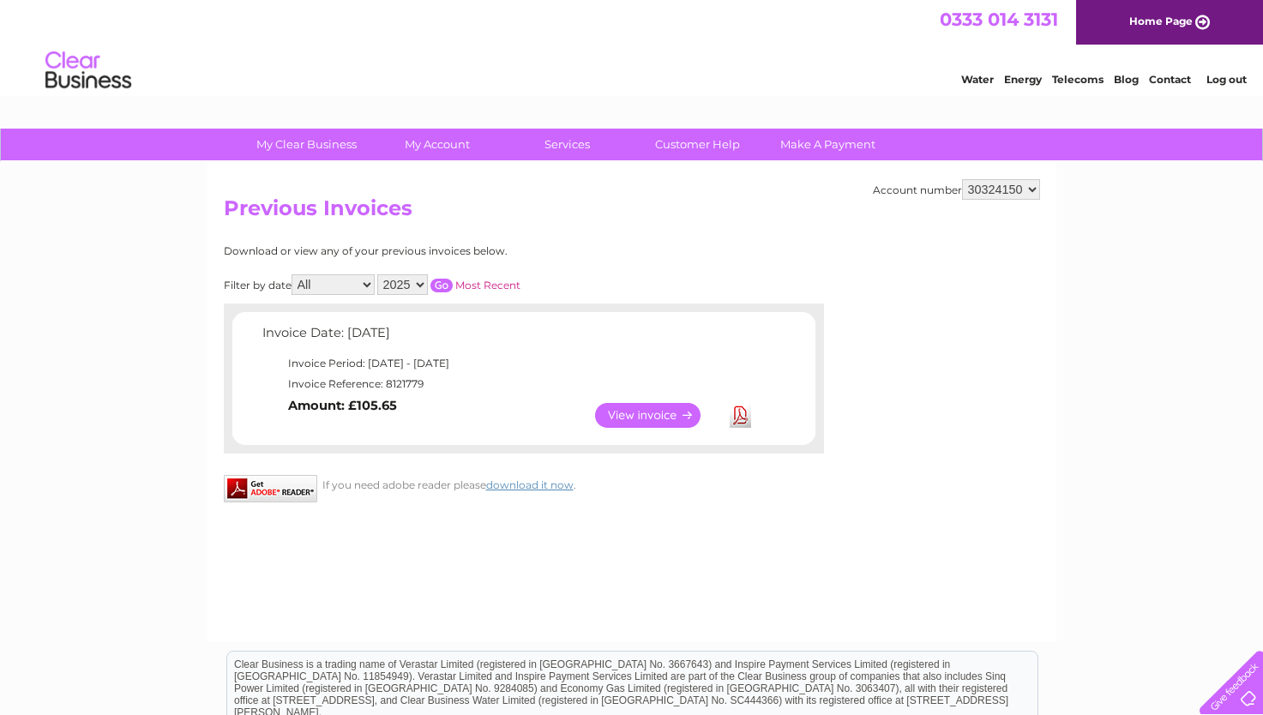
click at [371, 284] on select "All September" at bounding box center [333, 284] width 83 height 21
click at [293, 274] on select "All September" at bounding box center [333, 284] width 83 height 21
click at [632, 414] on link "View" at bounding box center [658, 415] width 126 height 25
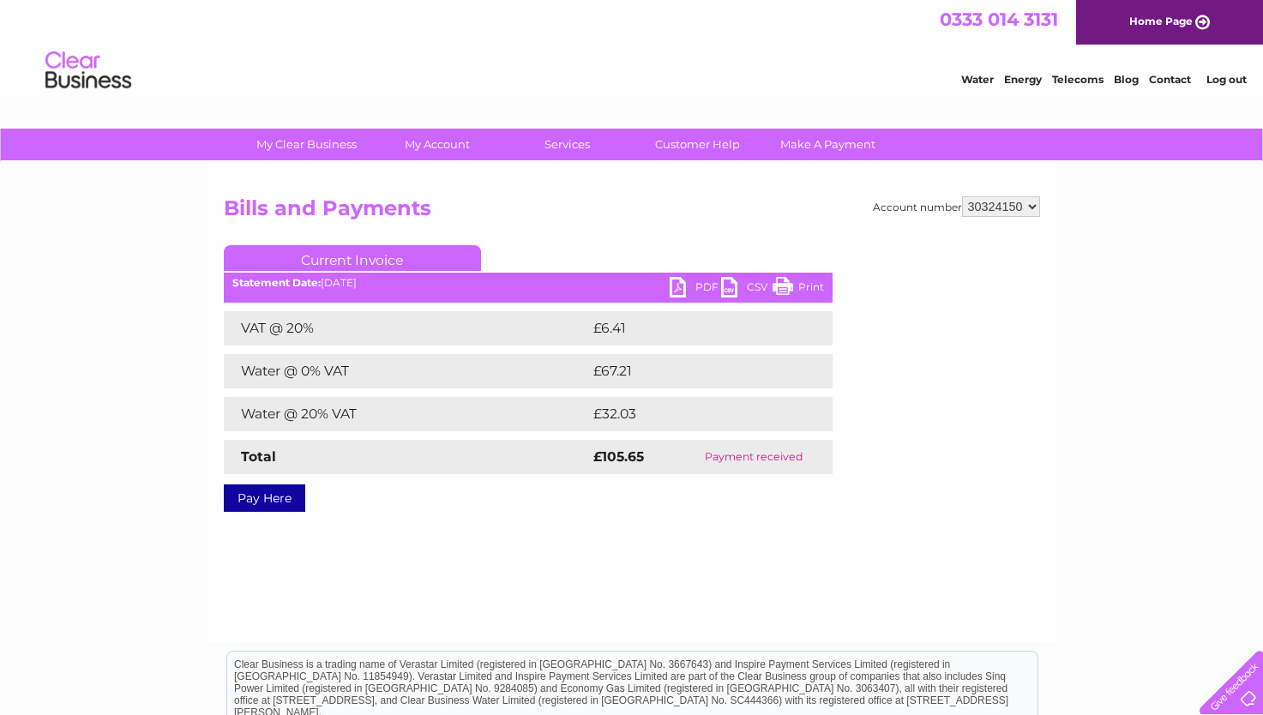
click at [433, 256] on link "Current Invoice" at bounding box center [352, 258] width 257 height 26
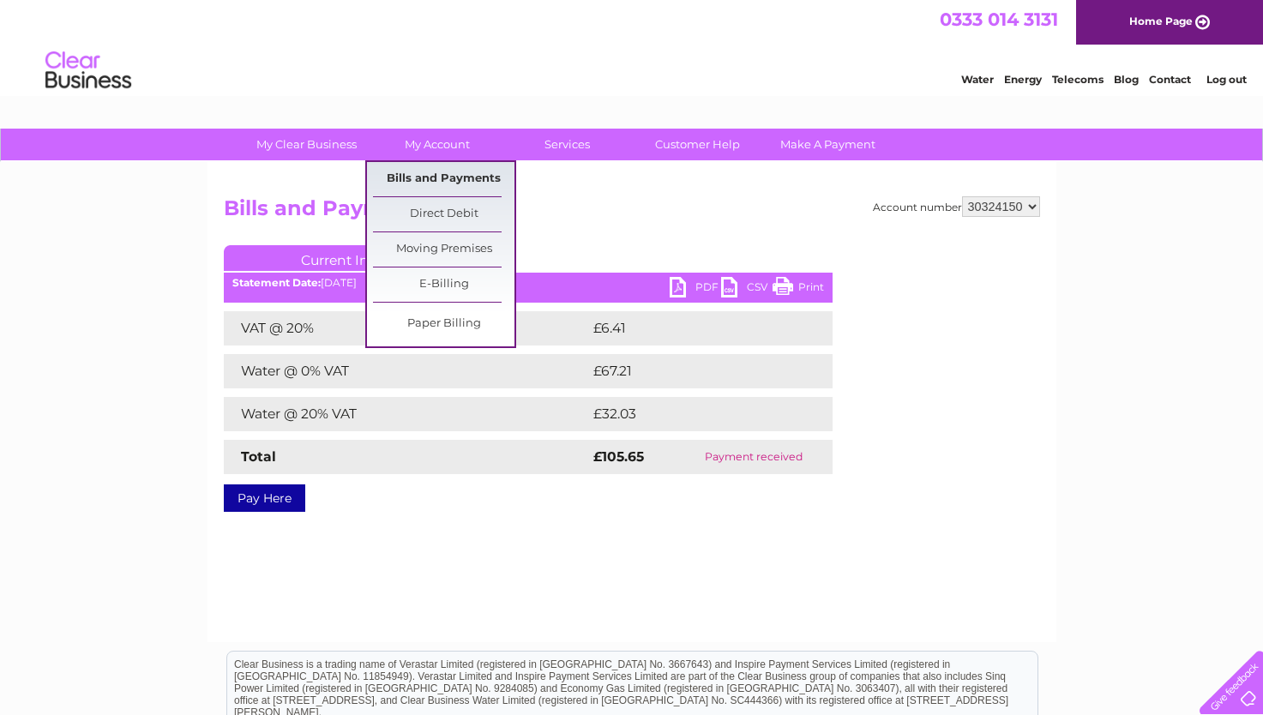
click at [417, 172] on link "Bills and Payments" at bounding box center [443, 179] width 141 height 34
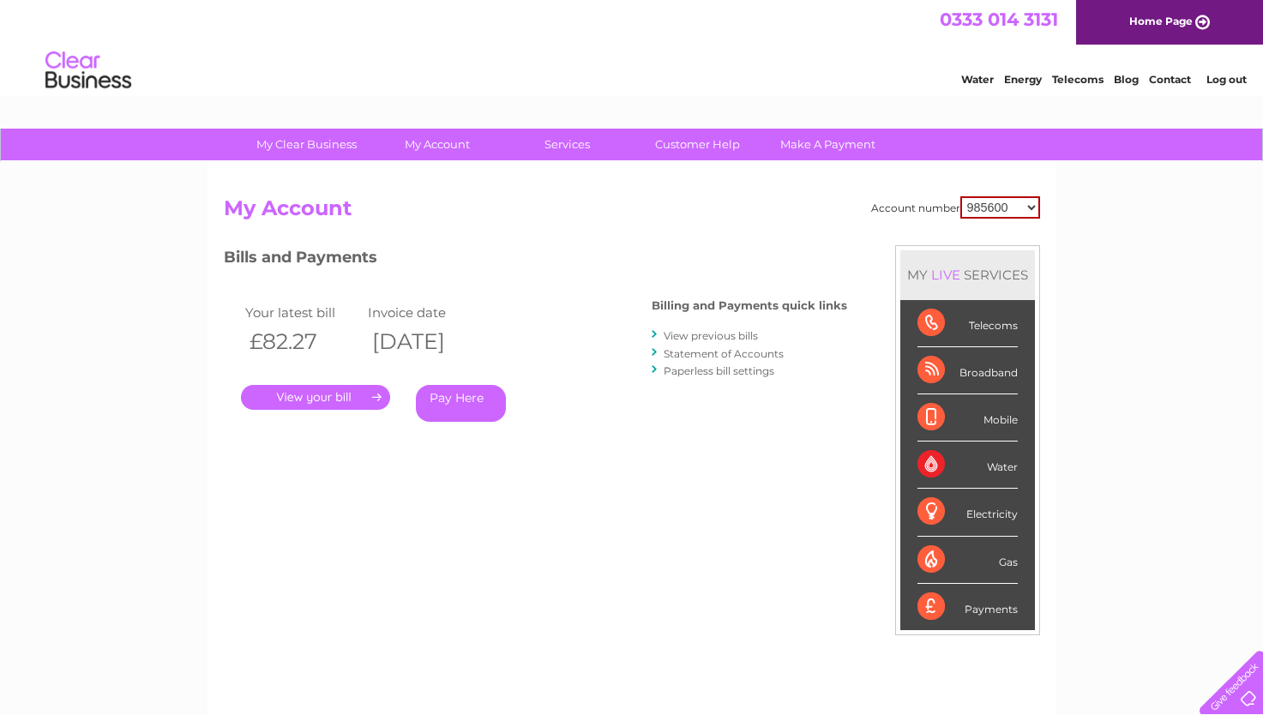
click at [1031, 208] on select "985600 30324150" at bounding box center [1000, 207] width 80 height 22
select select "30324150"
click at [960, 196] on select "985600 30324150" at bounding box center [1000, 207] width 80 height 22
click at [1027, 205] on select "985600 30324150" at bounding box center [1001, 206] width 78 height 21
select select "985600"
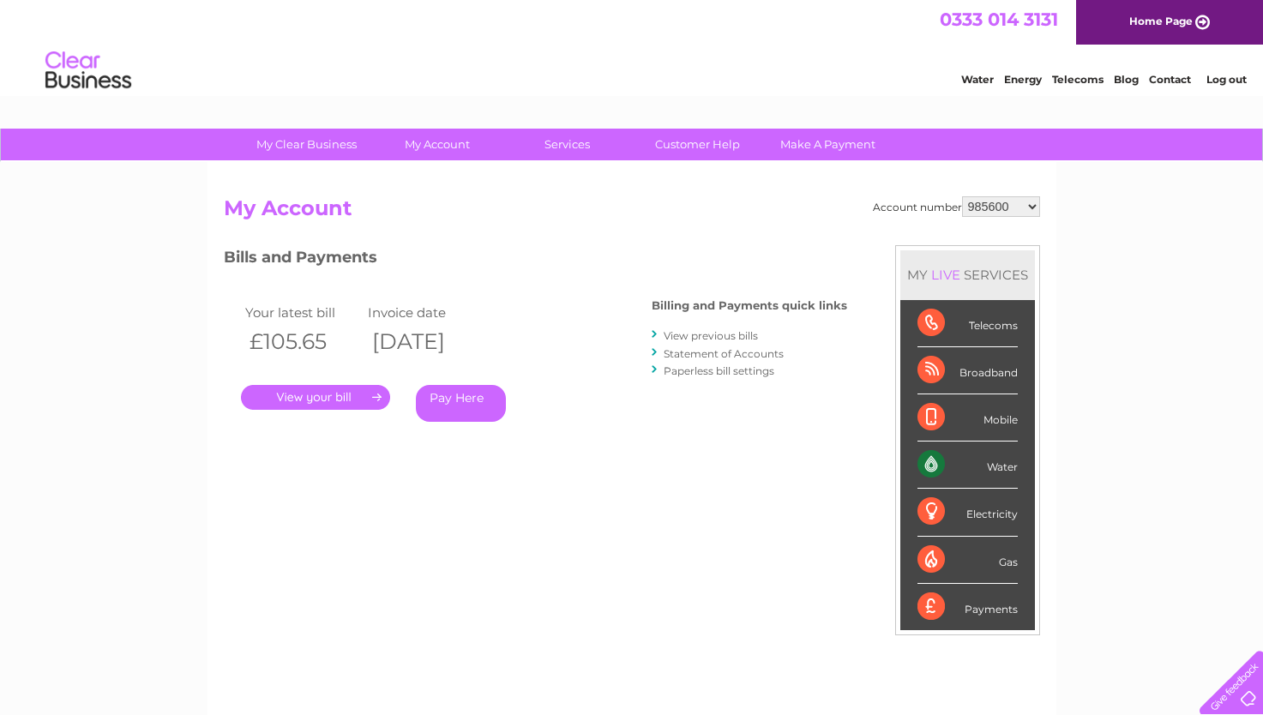
click at [962, 196] on select "985600 30324150" at bounding box center [1001, 206] width 78 height 21
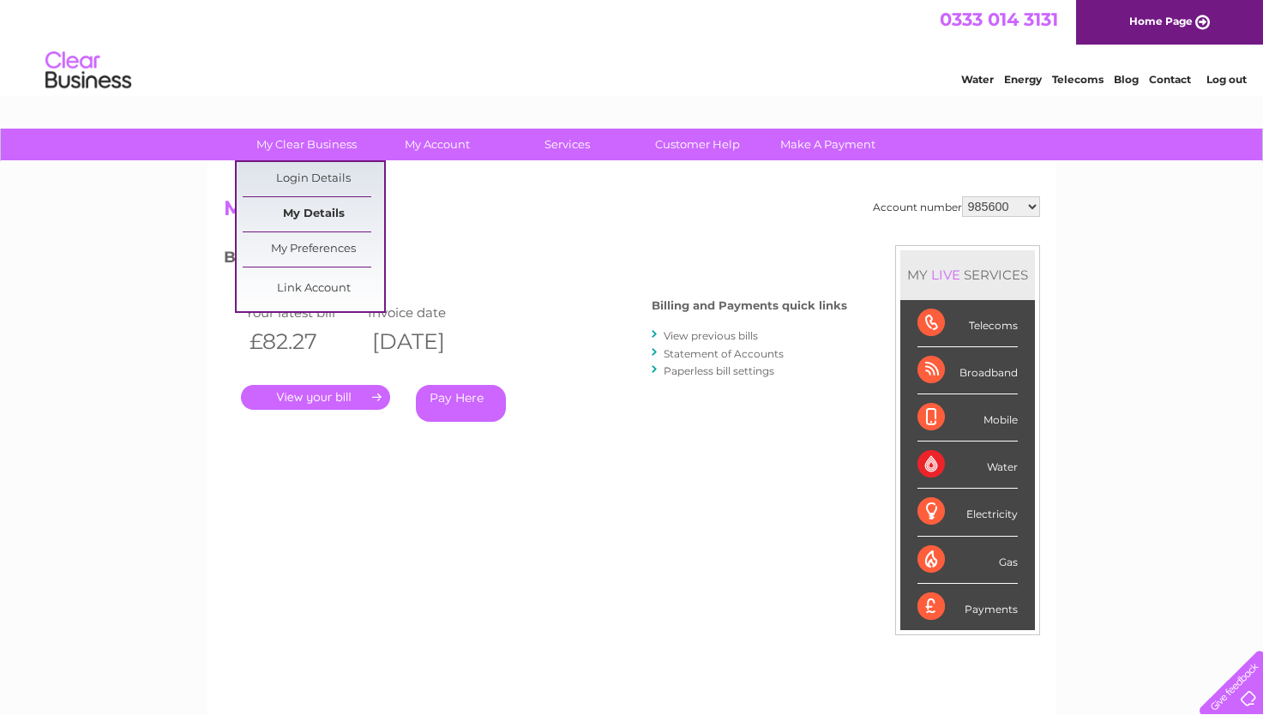
click at [317, 214] on link "My Details" at bounding box center [313, 214] width 141 height 34
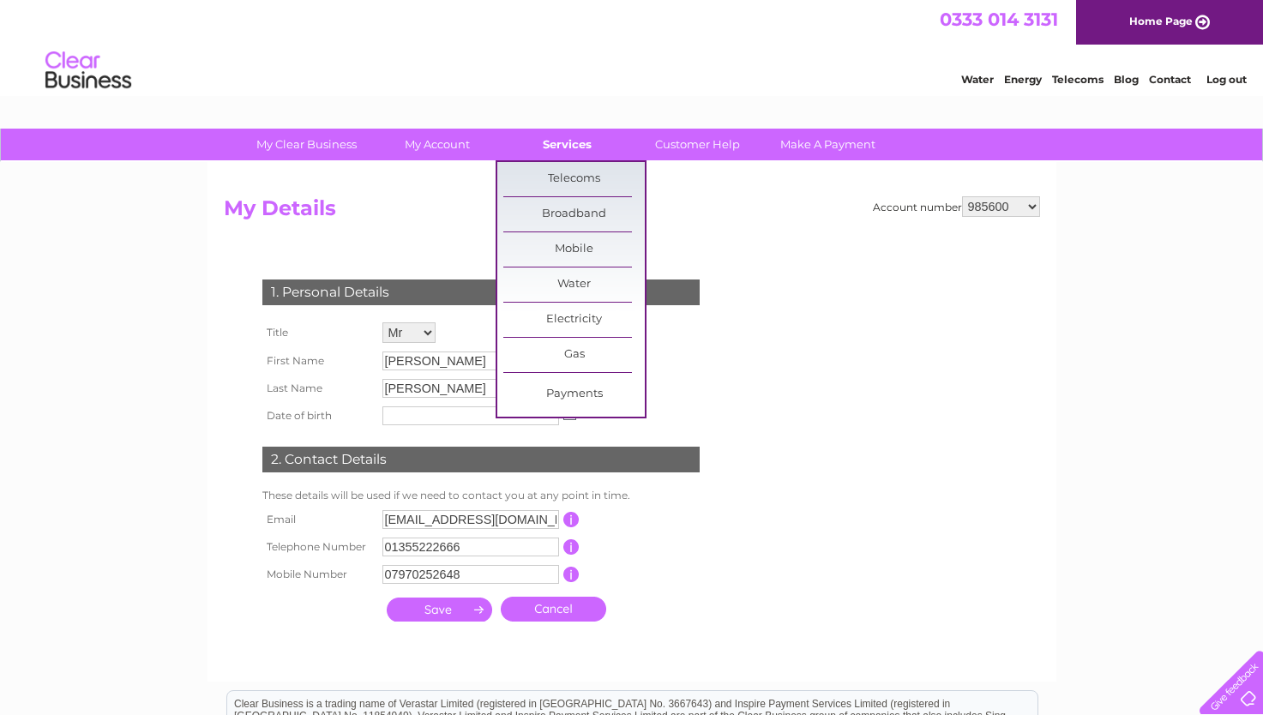
click at [567, 147] on link "Services" at bounding box center [567, 145] width 141 height 32
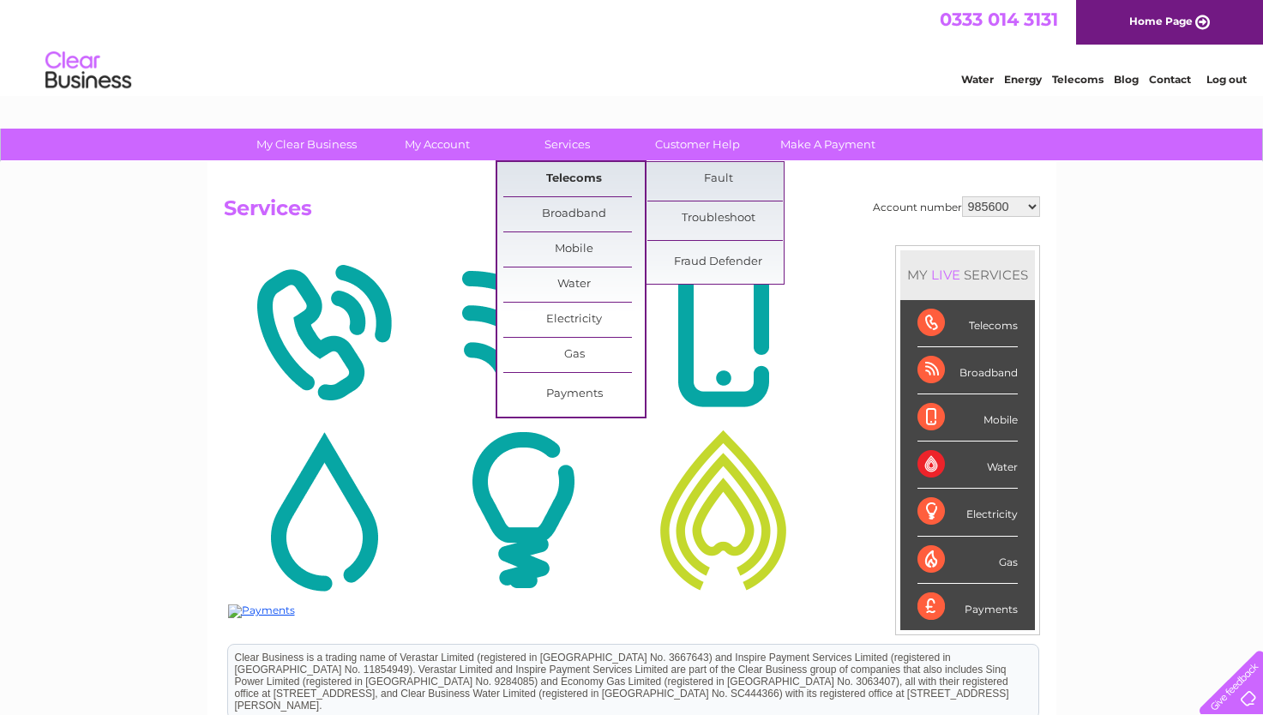
click at [567, 182] on link "Telecoms" at bounding box center [573, 179] width 141 height 34
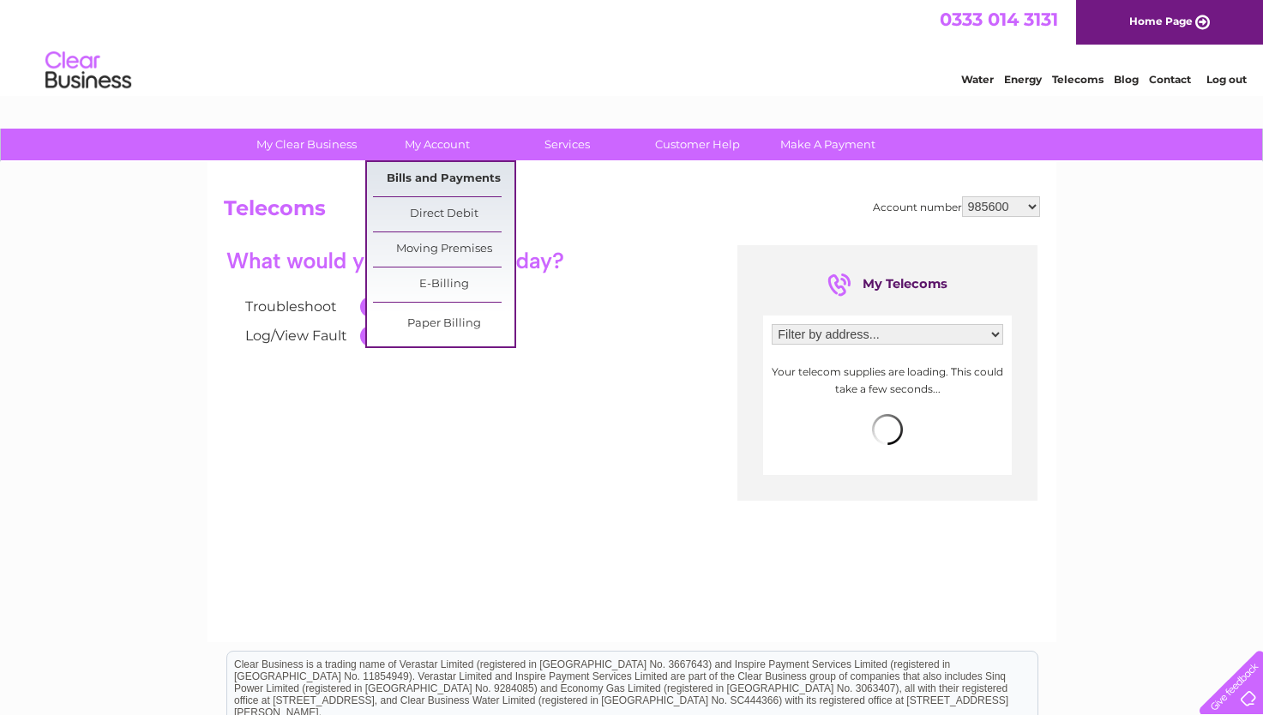
click at [435, 177] on link "Bills and Payments" at bounding box center [443, 179] width 141 height 34
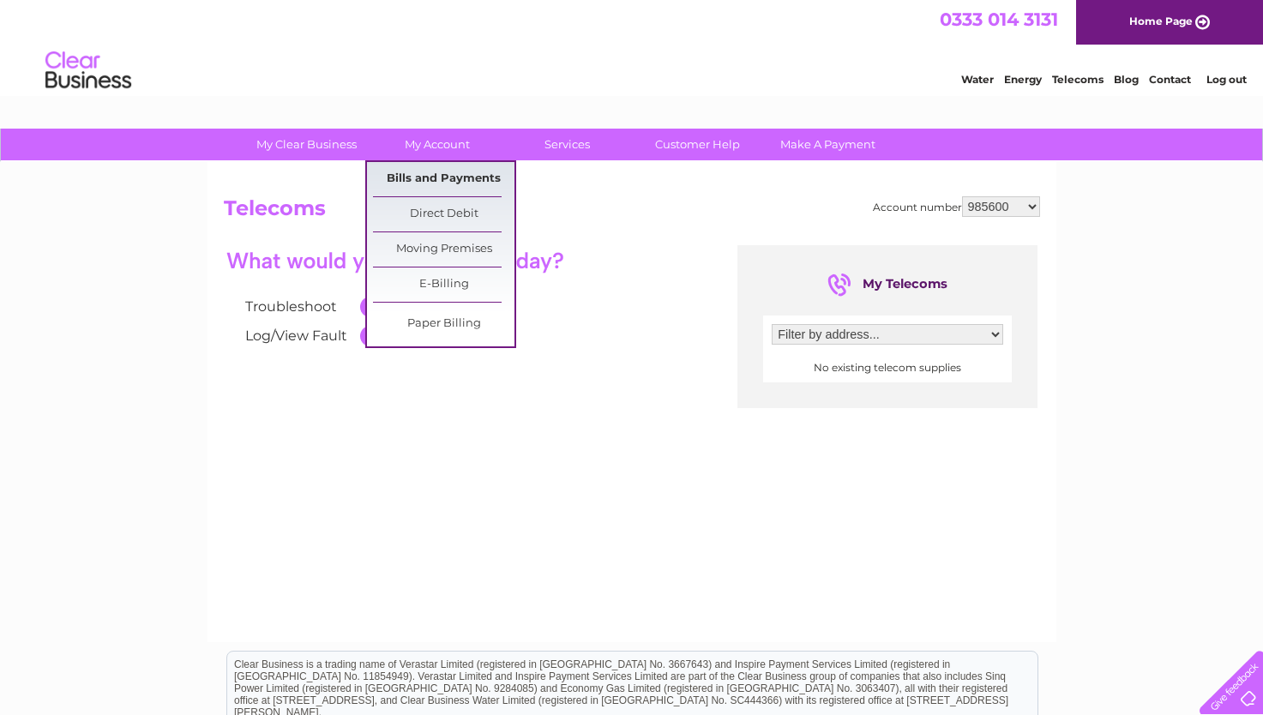
click at [442, 180] on link "Bills and Payments" at bounding box center [443, 179] width 141 height 34
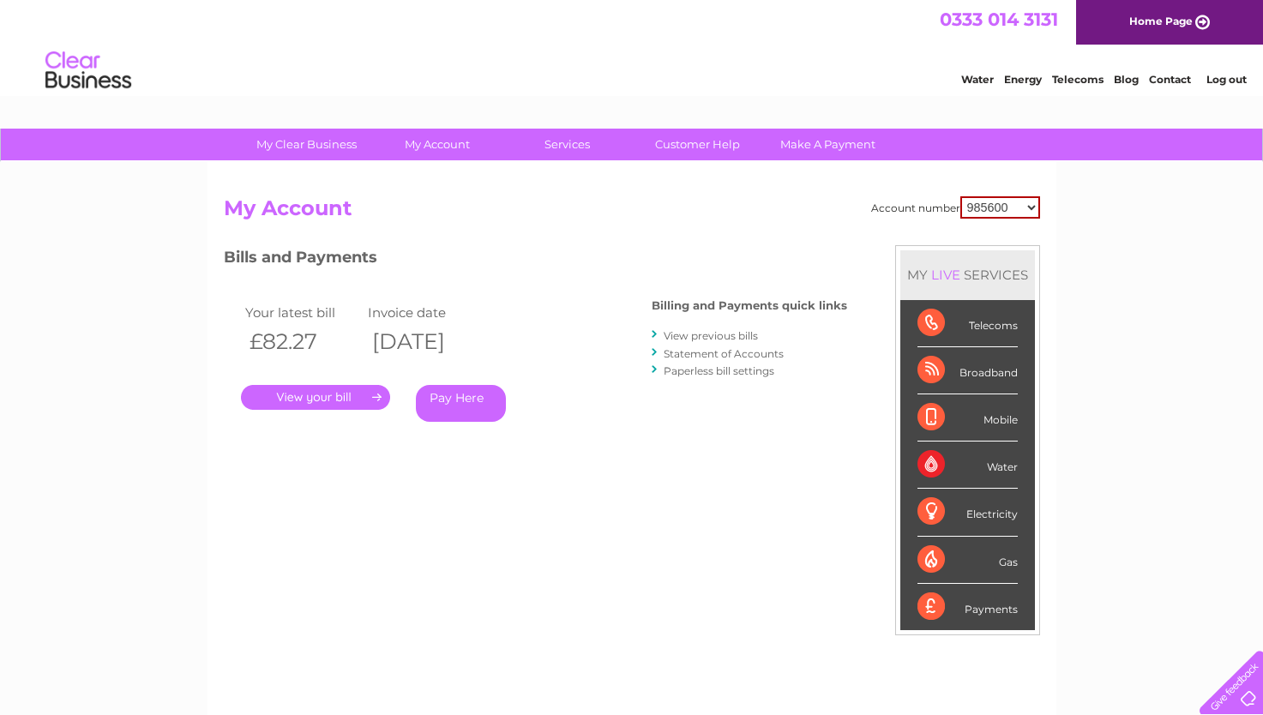
click at [357, 397] on link "." at bounding box center [315, 397] width 149 height 25
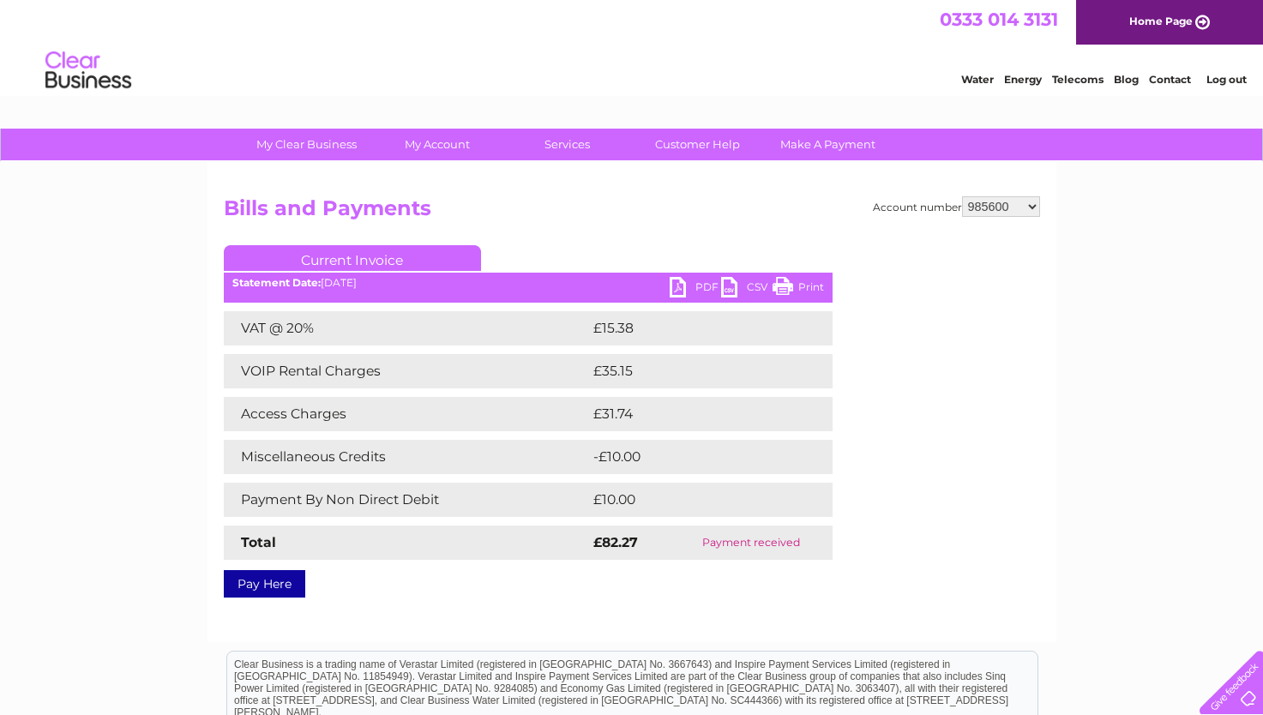
click at [581, 217] on h2 "Bills and Payments" at bounding box center [632, 212] width 816 height 33
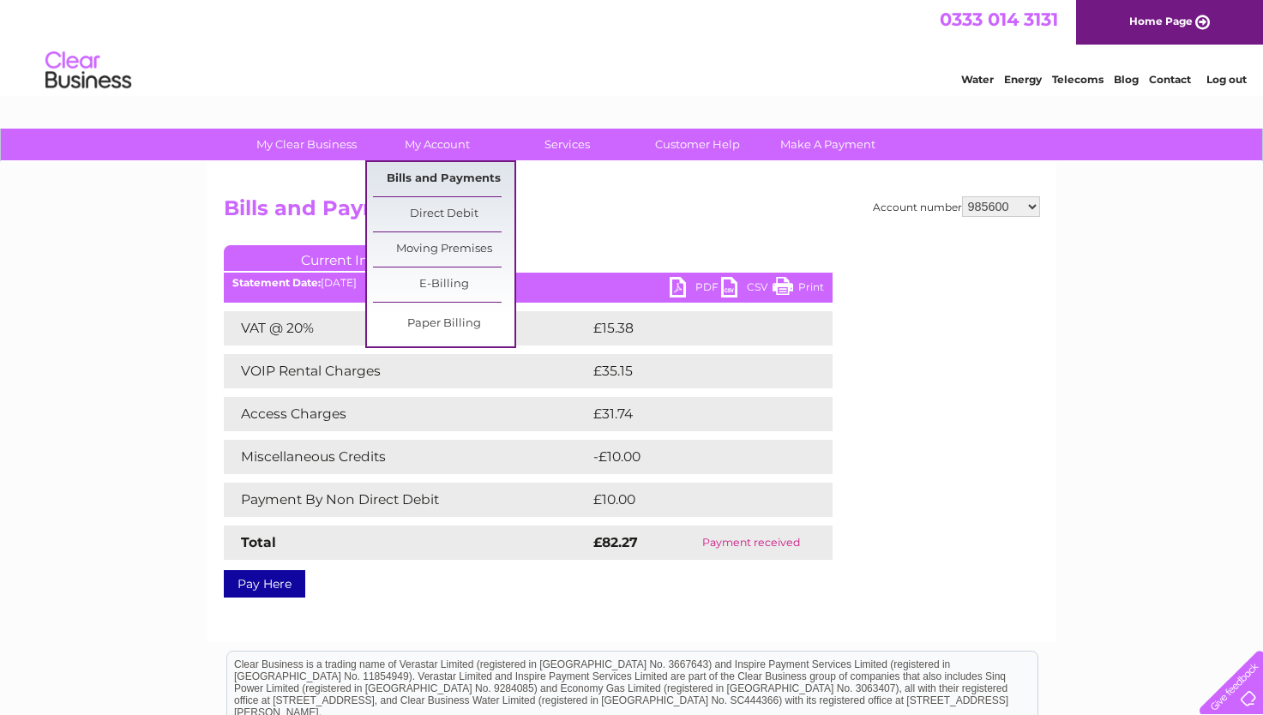
click at [422, 172] on link "Bills and Payments" at bounding box center [443, 179] width 141 height 34
click at [430, 183] on link "Bills and Payments" at bounding box center [443, 179] width 141 height 34
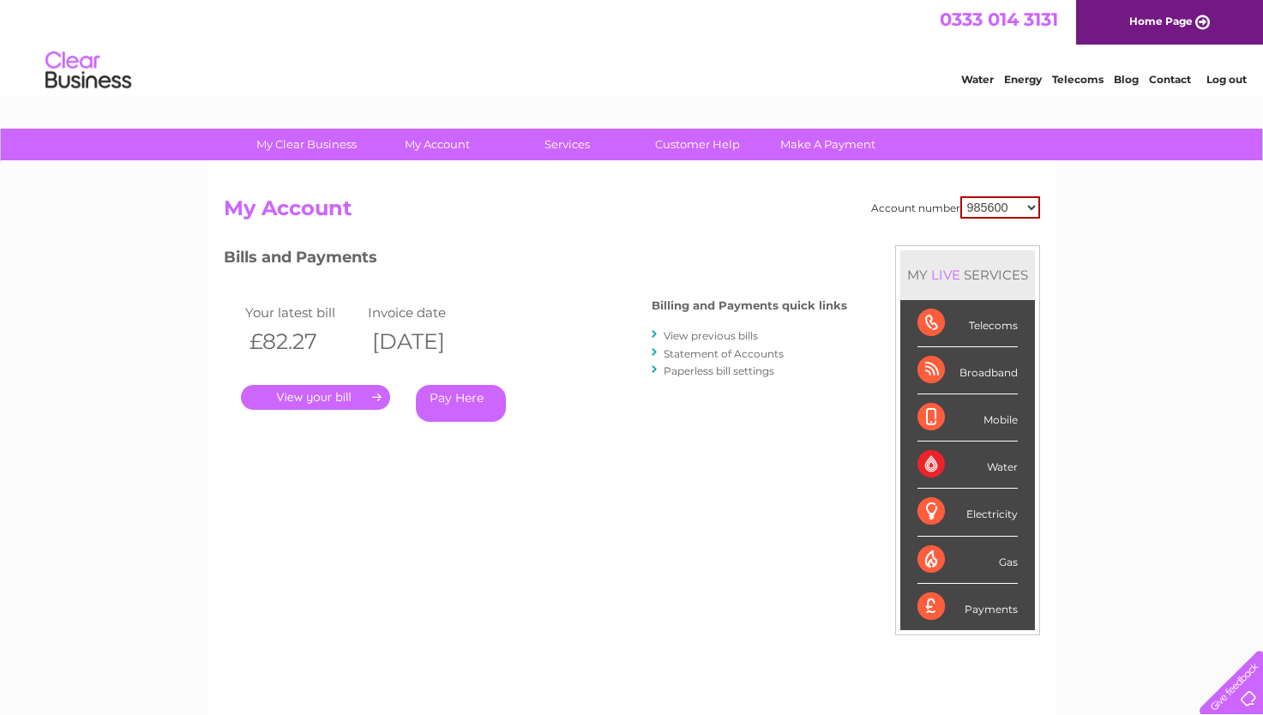
click at [701, 340] on link "View previous bills" at bounding box center [711, 335] width 94 height 13
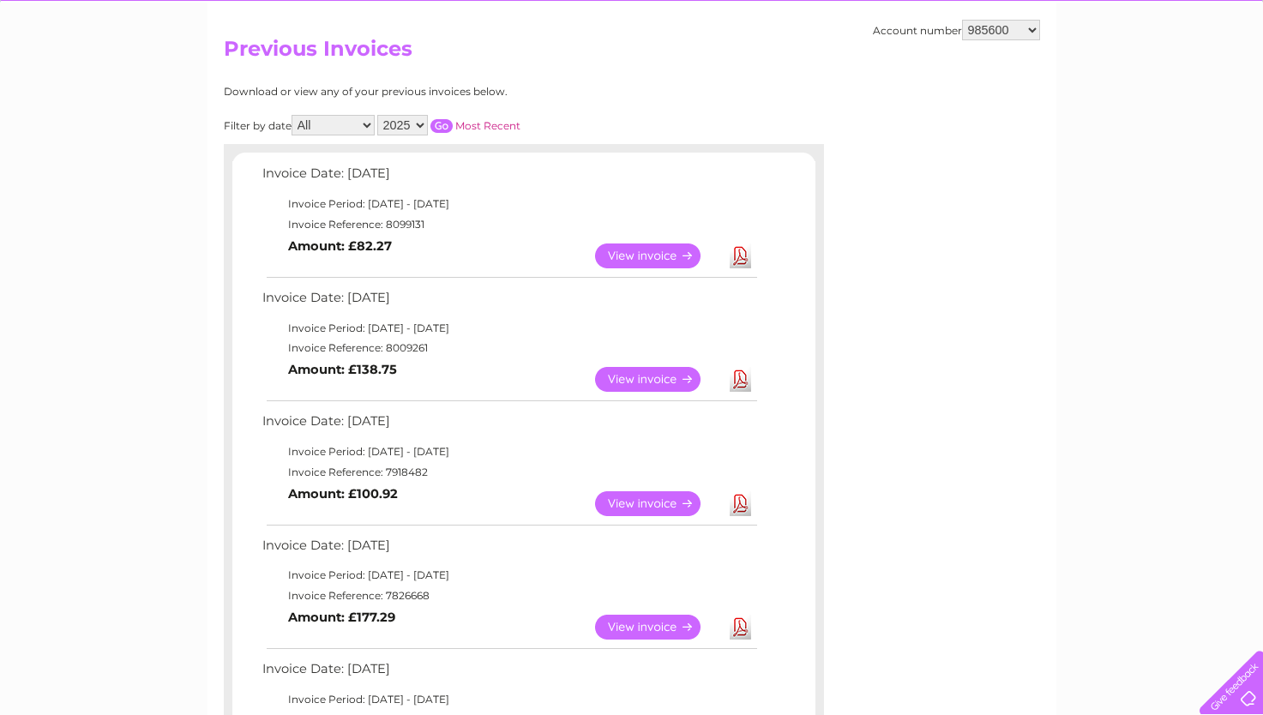
scroll to position [297, 0]
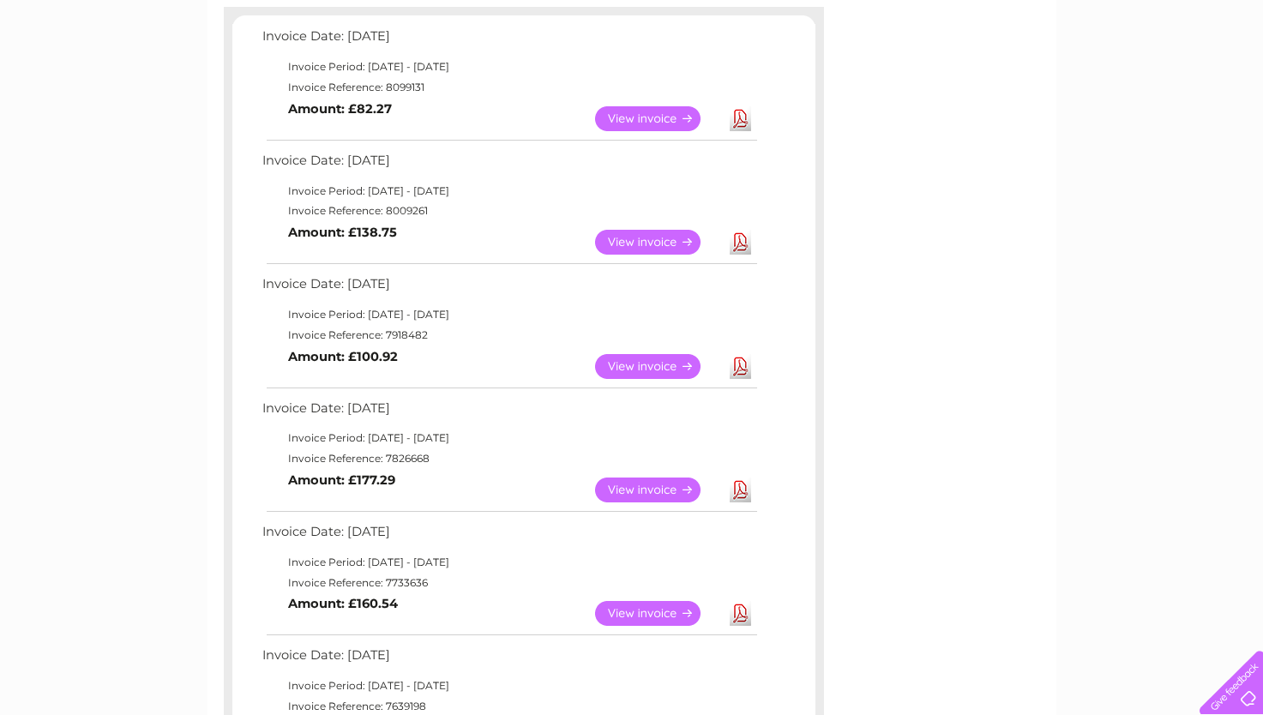
click at [613, 491] on link "View" at bounding box center [658, 490] width 126 height 25
click at [625, 617] on link "View" at bounding box center [658, 613] width 126 height 25
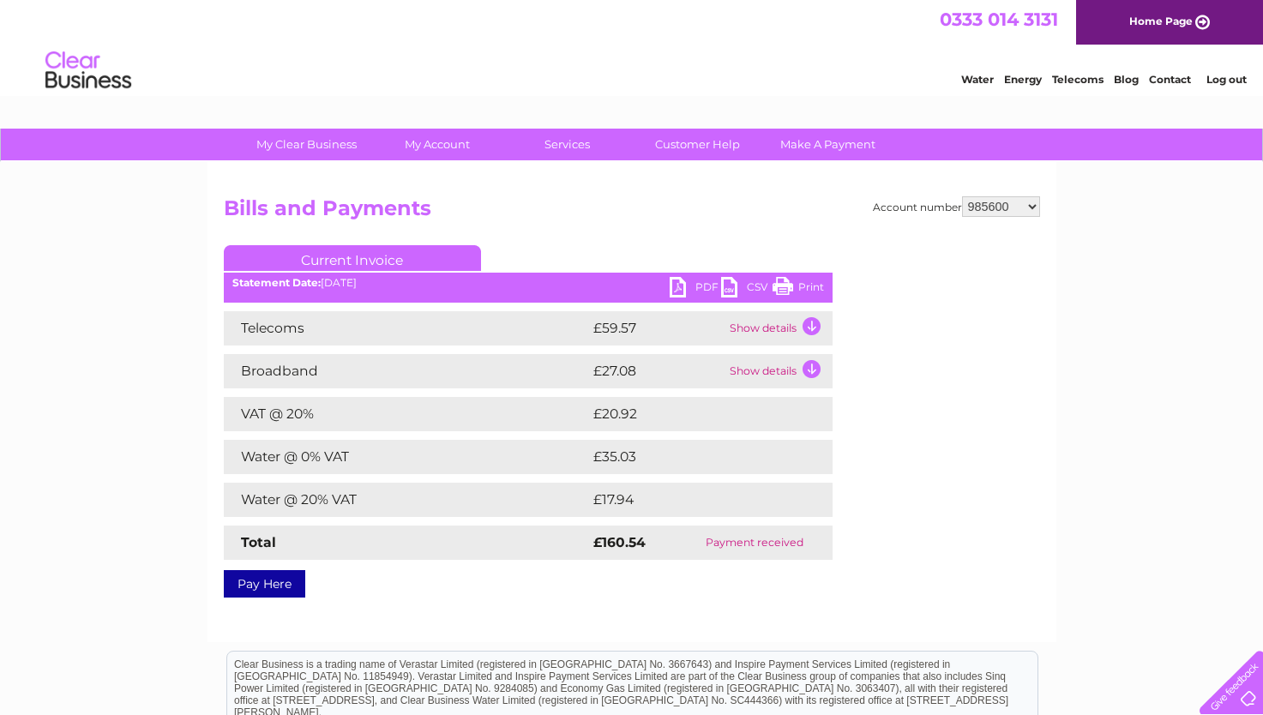
click at [751, 324] on td "Show details" at bounding box center [778, 328] width 107 height 34
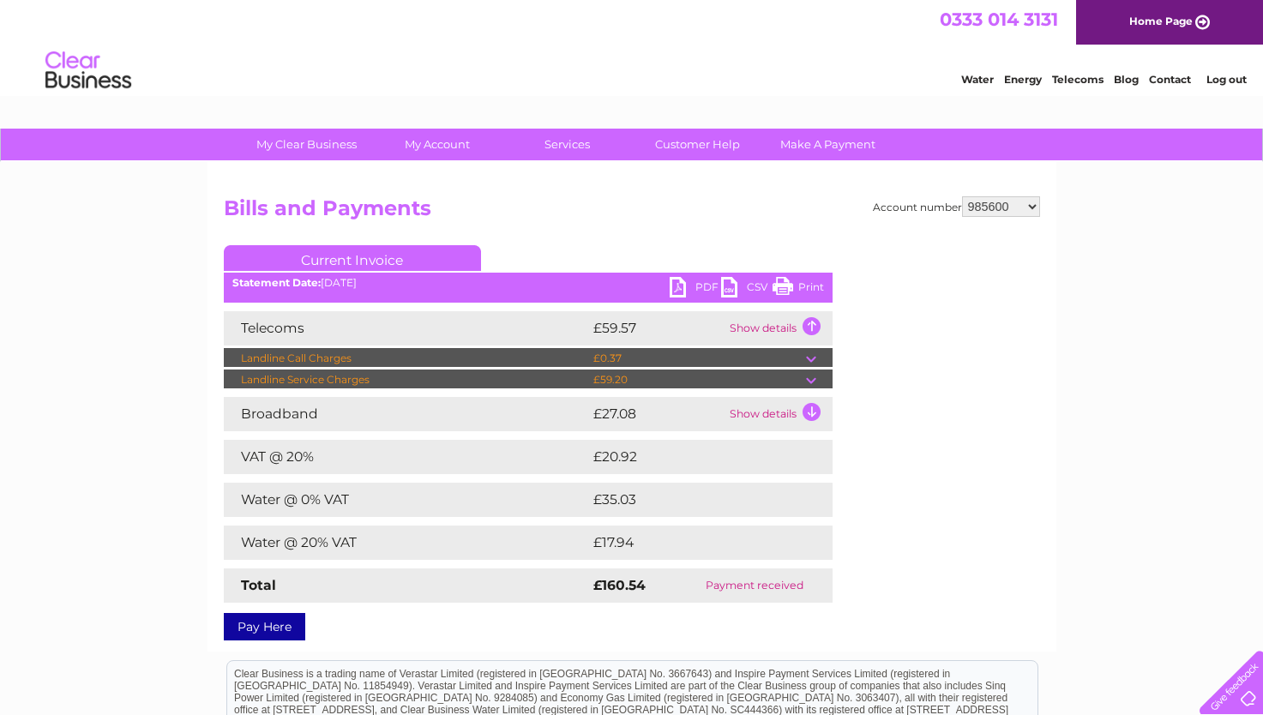
click at [747, 413] on td "Show details" at bounding box center [778, 414] width 107 height 34
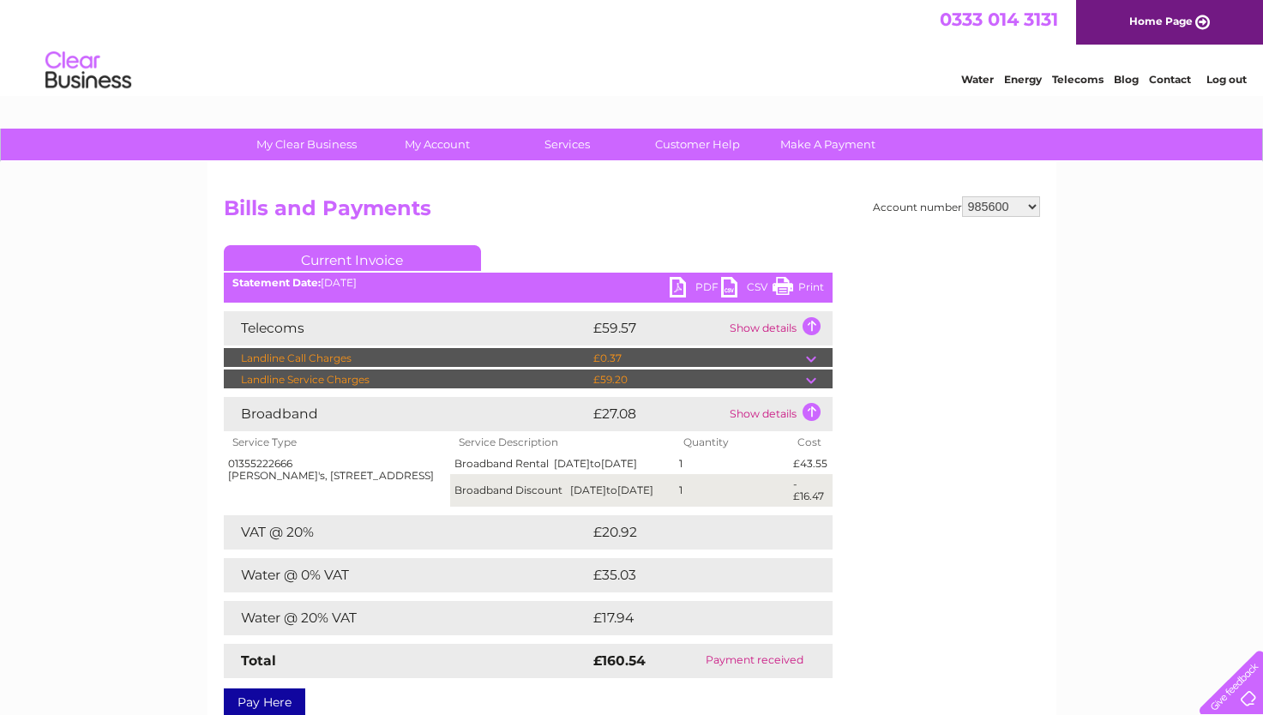
click at [593, 248] on ul "Current Invoice" at bounding box center [528, 261] width 609 height 32
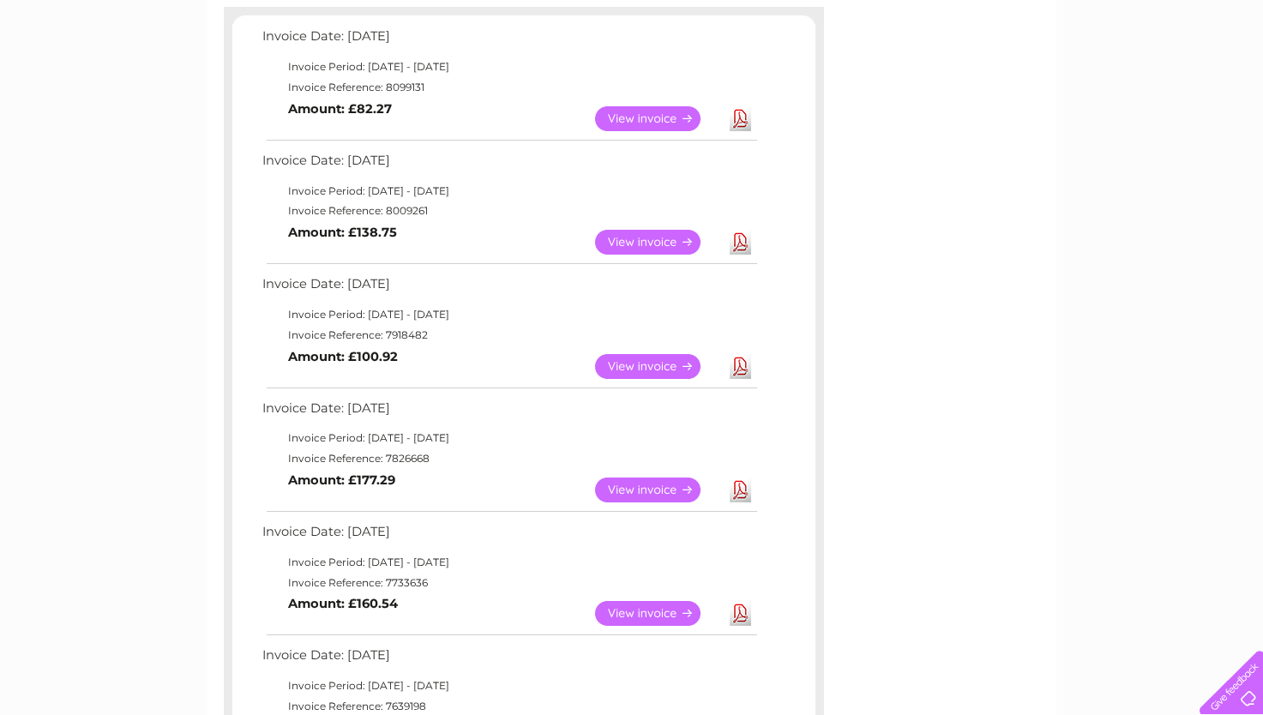
click at [640, 492] on link "View" at bounding box center [658, 490] width 126 height 25
click at [631, 612] on link "View" at bounding box center [658, 613] width 126 height 25
